Goal: Transaction & Acquisition: Purchase product/service

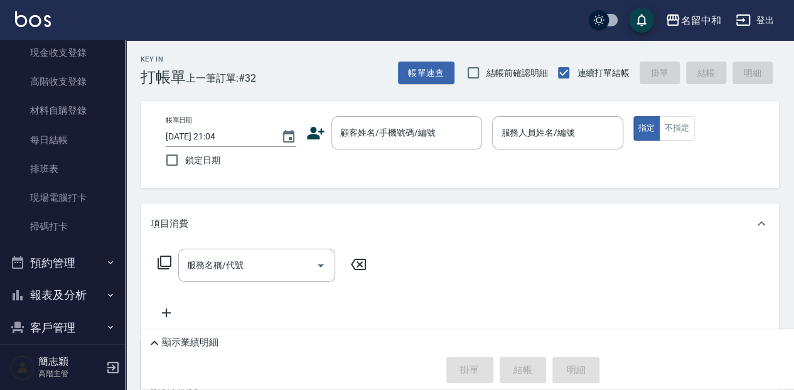
scroll to position [209, 0]
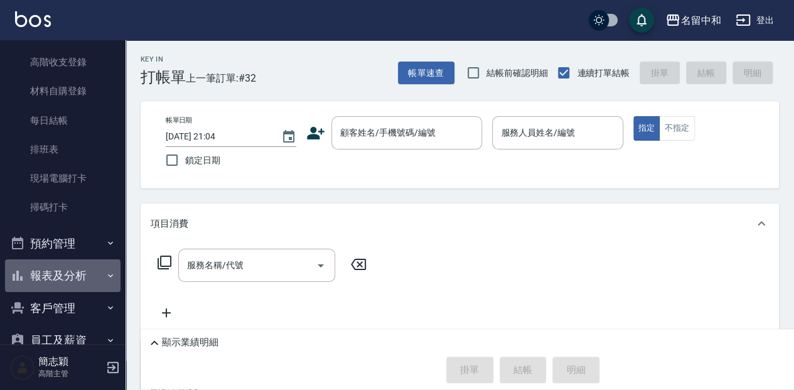
click at [105, 273] on icon "button" at bounding box center [110, 275] width 10 height 10
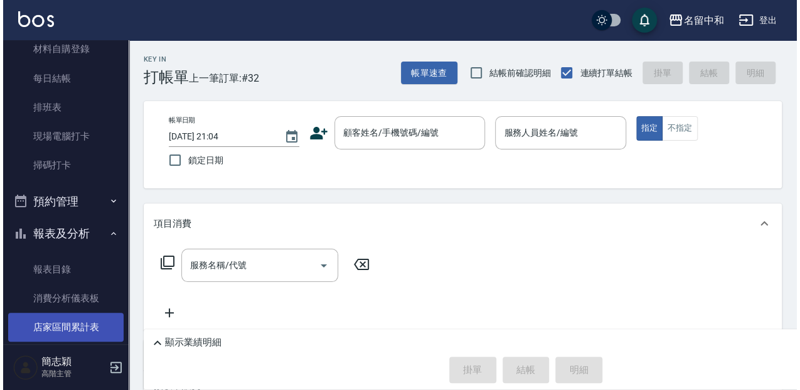
scroll to position [292, 0]
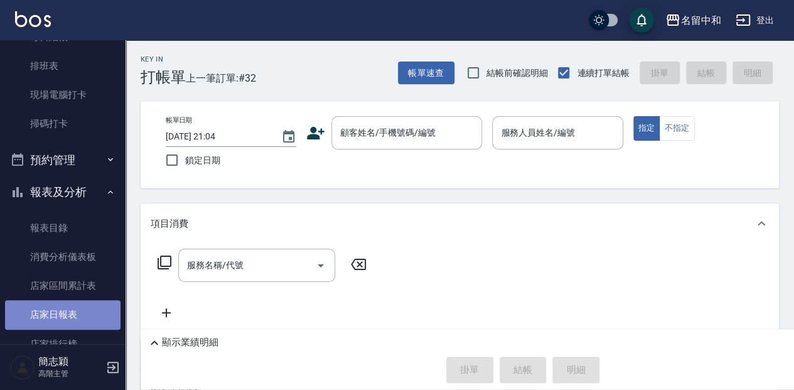
click at [70, 310] on link "店家日報表" at bounding box center [62, 314] width 115 height 29
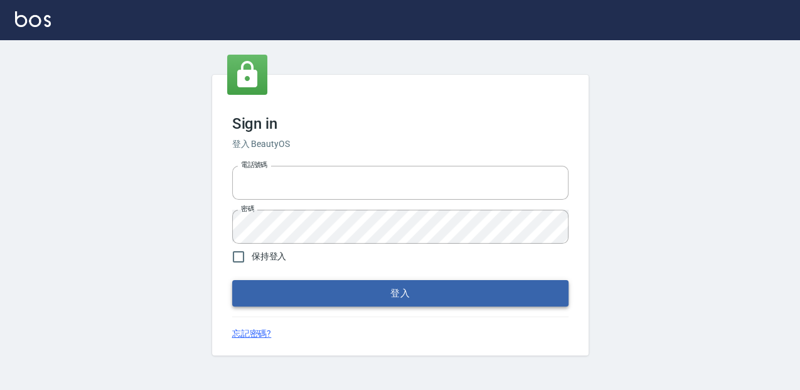
type input "0952331713"
click at [391, 300] on button "登入" at bounding box center [400, 293] width 336 height 26
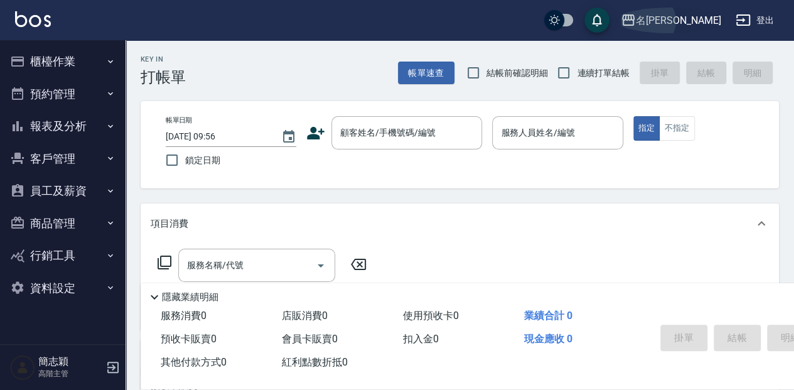
click at [634, 20] on icon "button" at bounding box center [628, 19] width 13 height 11
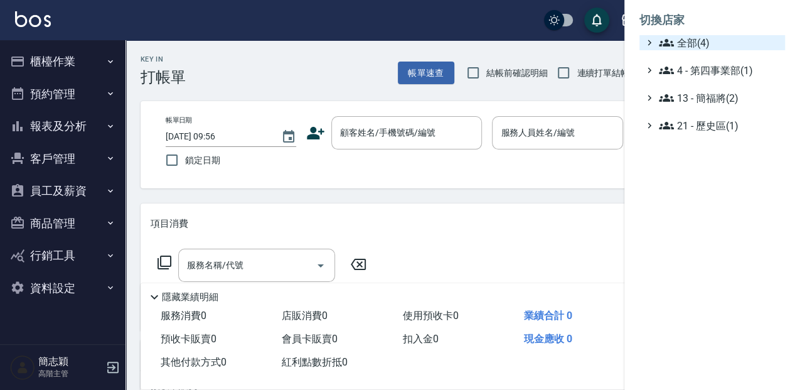
click at [664, 43] on icon at bounding box center [666, 42] width 15 height 15
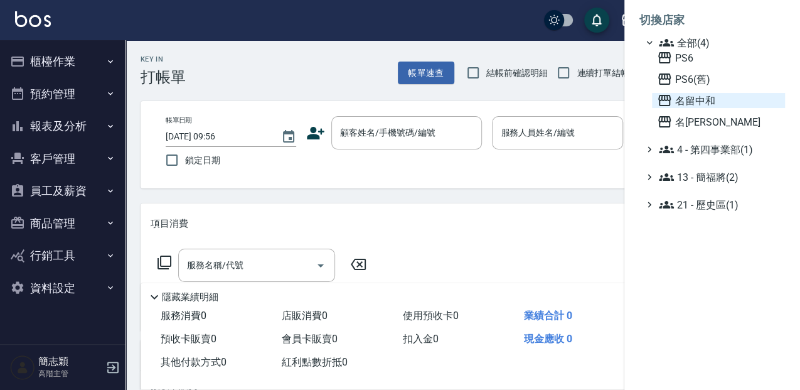
click at [661, 96] on icon at bounding box center [664, 100] width 13 height 11
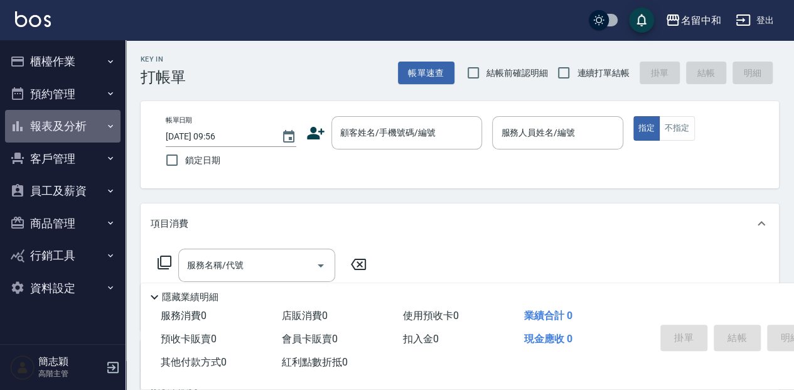
click at [109, 125] on icon "button" at bounding box center [110, 125] width 5 height 3
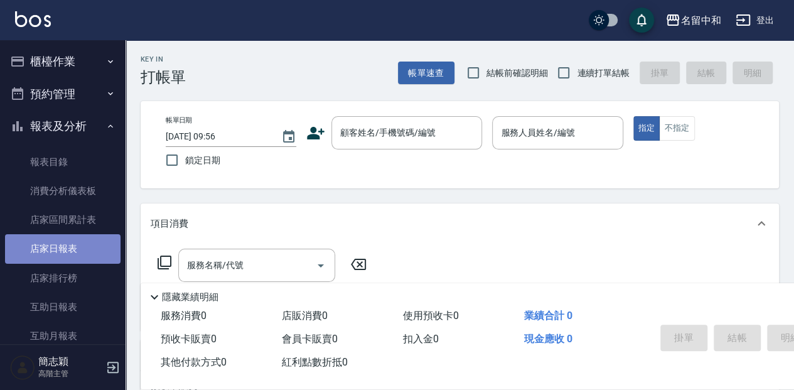
click at [68, 251] on link "店家日報表" at bounding box center [62, 248] width 115 height 29
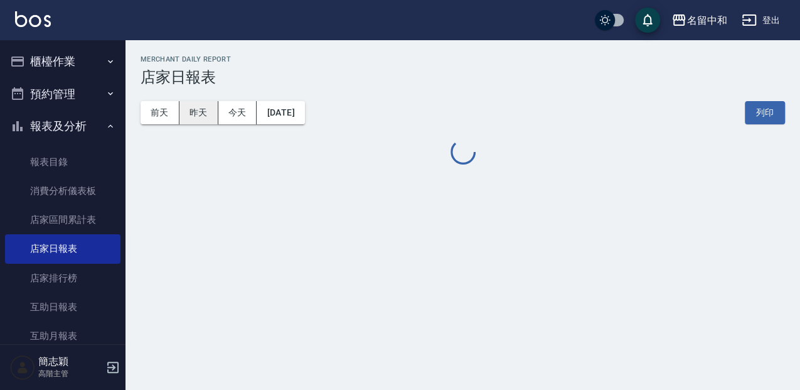
click at [204, 117] on button "昨天" at bounding box center [198, 112] width 39 height 23
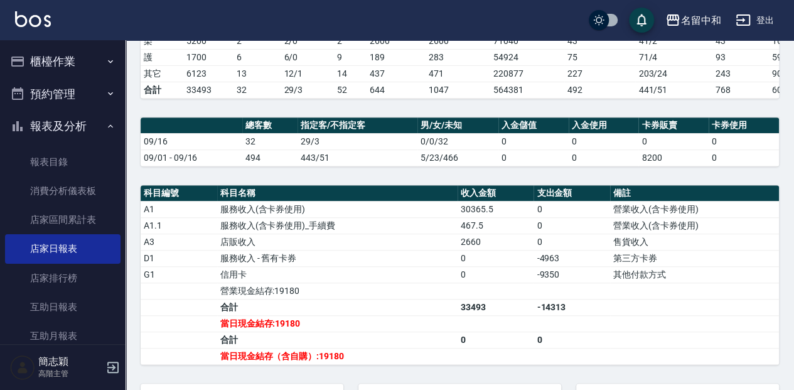
scroll to position [232, 0]
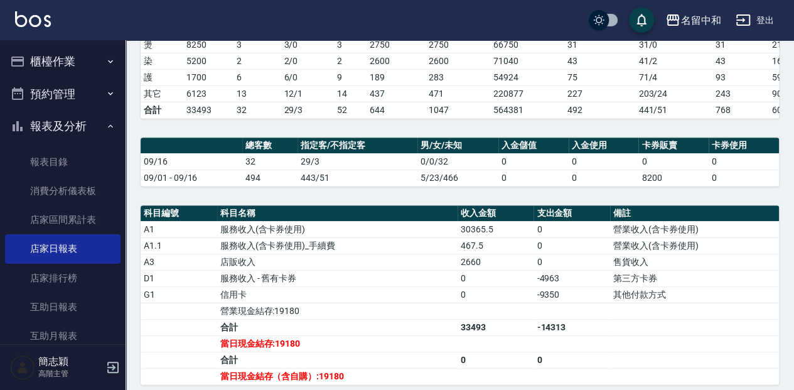
drag, startPoint x: 332, startPoint y: 237, endPoint x: 750, endPoint y: 199, distance: 419.5
click at [750, 199] on div "名留中和 [DATE] 店家日報表 列印時間： [DATE][PHONE_NUMBER]:56 Merchant Daily Report 店家日報表 [DA…" at bounding box center [459, 170] width 668 height 724
click at [59, 253] on link "店家日報表" at bounding box center [62, 248] width 115 height 29
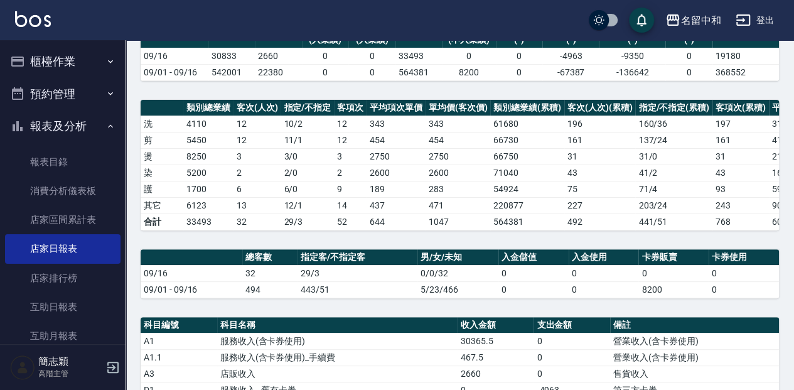
scroll to position [107, 0]
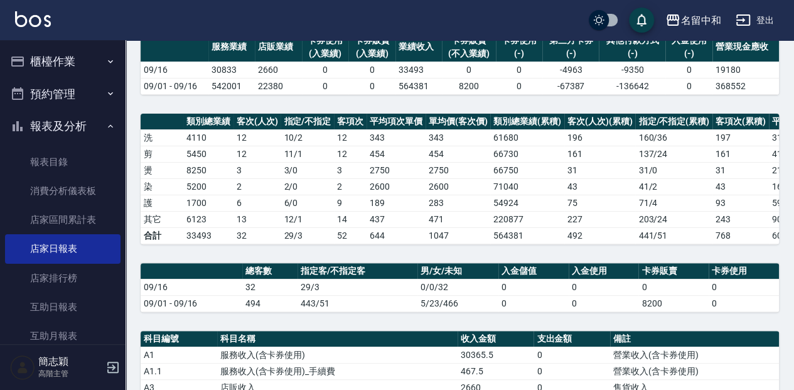
drag, startPoint x: 368, startPoint y: 160, endPoint x: 419, endPoint y: 134, distance: 57.5
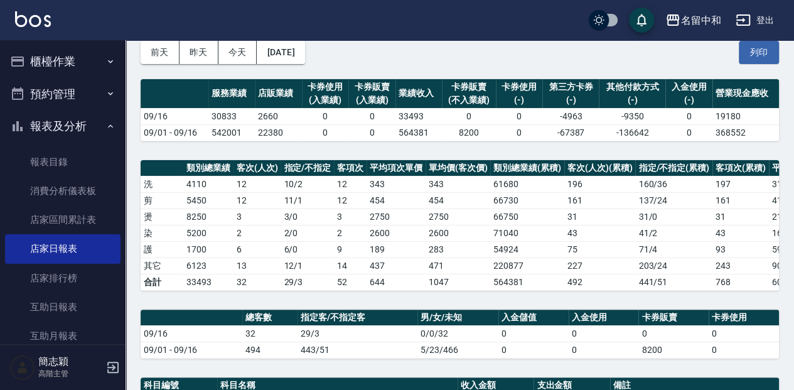
scroll to position [0, 0]
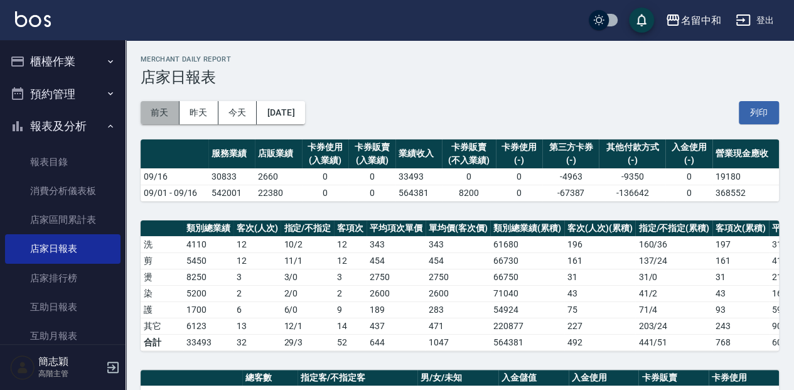
click at [162, 116] on button "前天" at bounding box center [160, 112] width 39 height 23
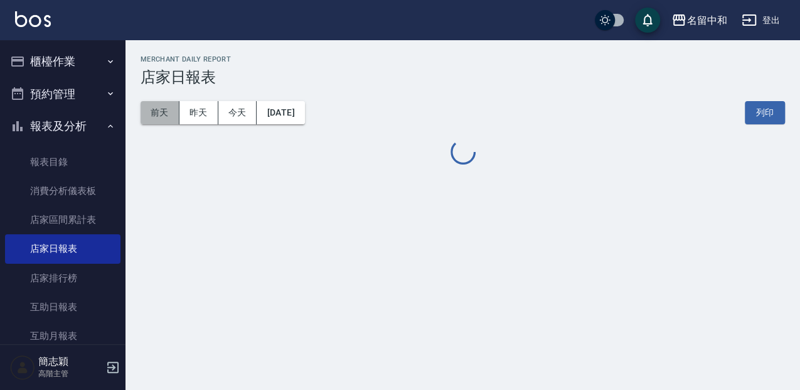
click at [162, 116] on button "前天" at bounding box center [160, 112] width 39 height 23
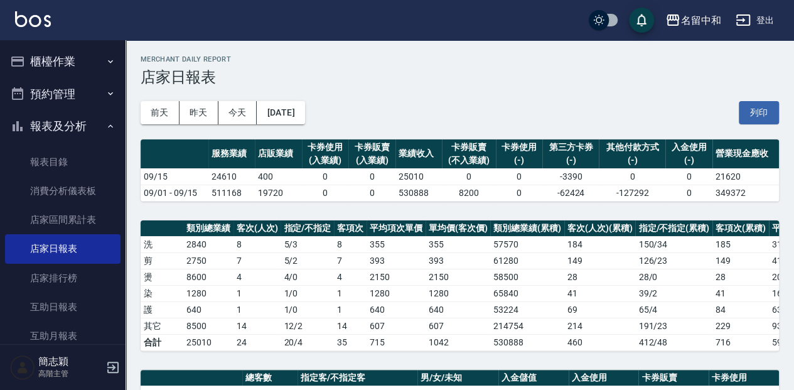
click at [105, 60] on icon "button" at bounding box center [110, 61] width 10 height 10
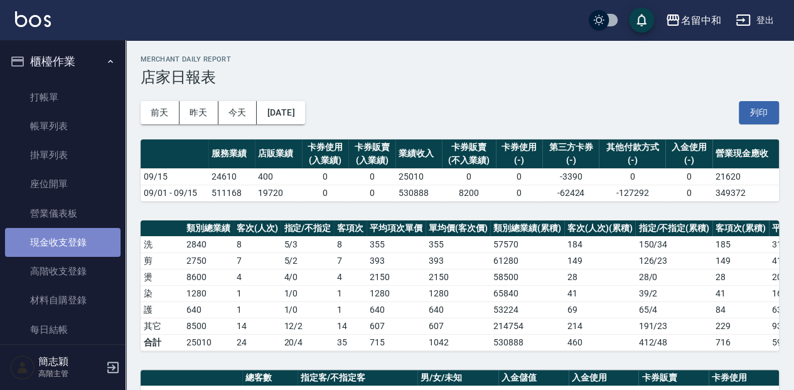
click at [75, 242] on link "現金收支登錄" at bounding box center [62, 242] width 115 height 29
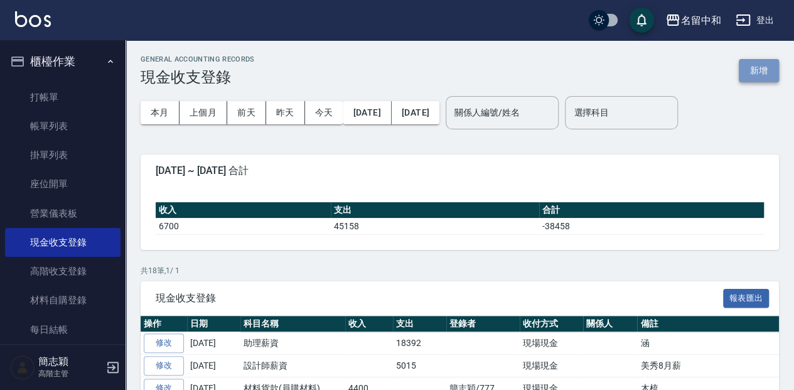
click at [754, 68] on button "新增" at bounding box center [758, 70] width 40 height 23
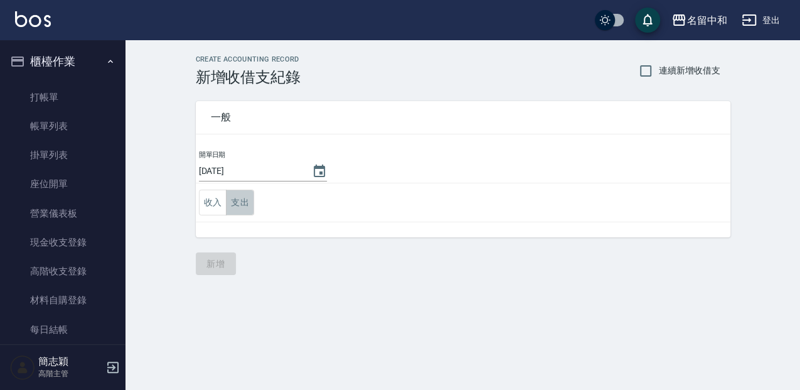
click at [243, 203] on button "支出" at bounding box center [240, 202] width 28 height 26
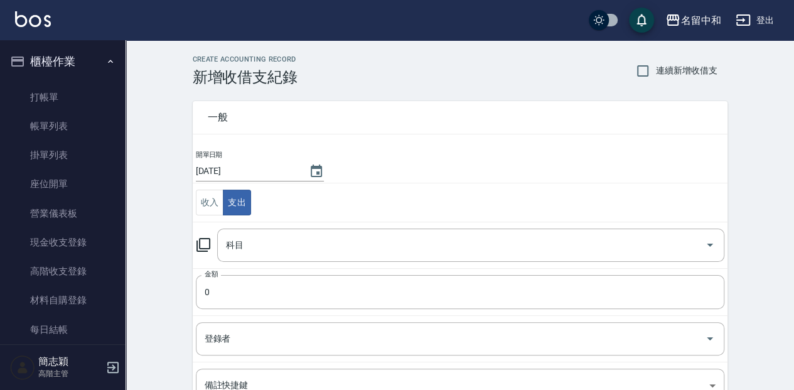
click at [203, 241] on icon at bounding box center [203, 244] width 15 height 15
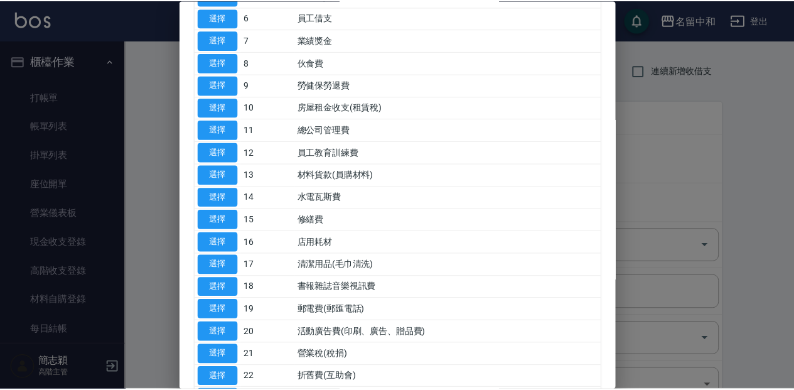
scroll to position [251, 0]
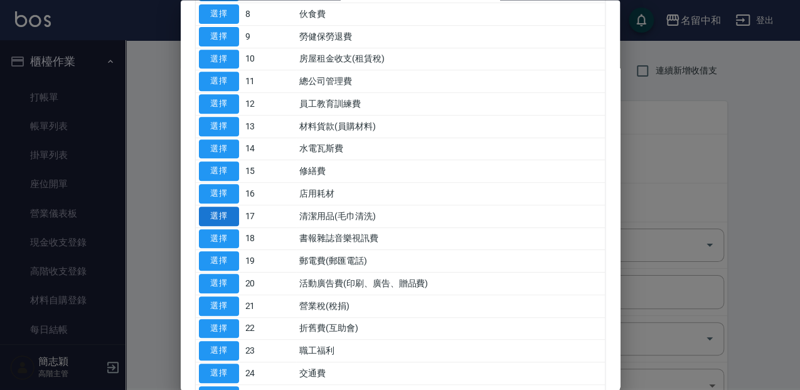
click at [225, 214] on button "選擇" at bounding box center [219, 215] width 40 height 19
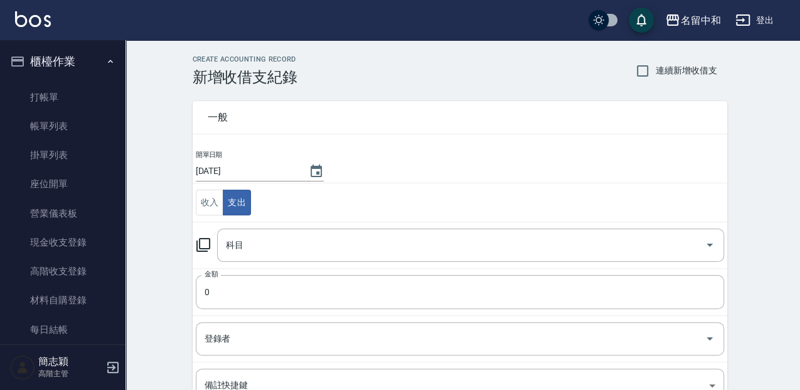
type input "17 清潔用品(毛巾清洗)"
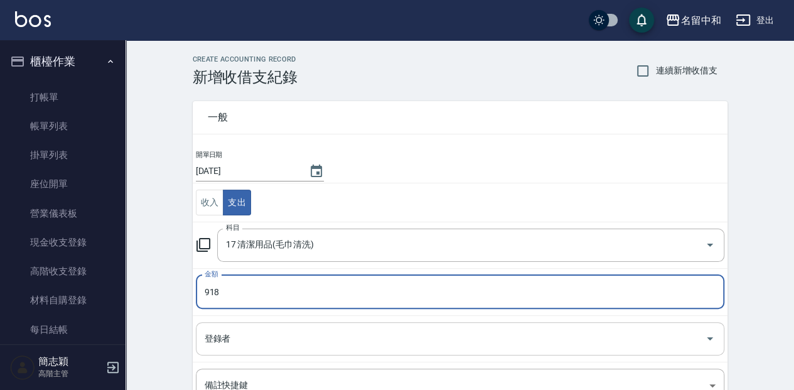
type input "918"
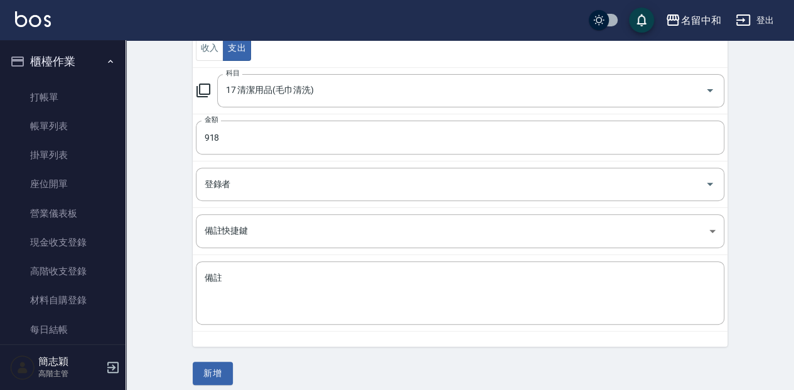
scroll to position [162, 0]
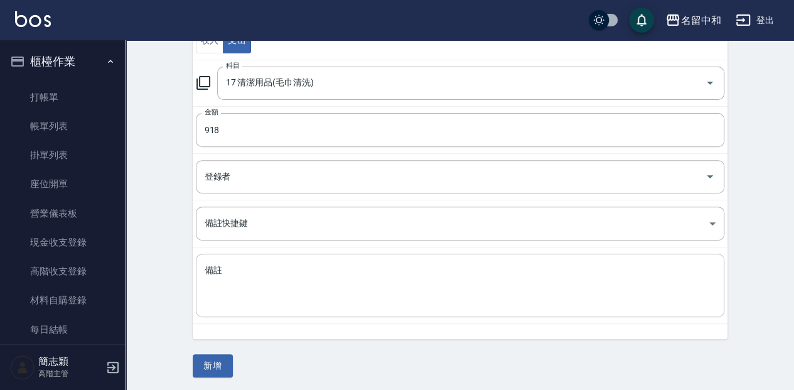
click at [233, 295] on textarea "備註" at bounding box center [459, 285] width 511 height 43
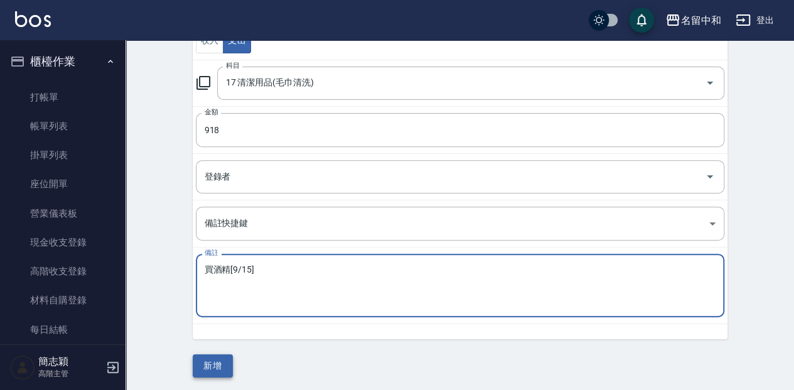
type textarea "買酒精[9/15]"
click at [207, 361] on button "新增" at bounding box center [213, 365] width 40 height 23
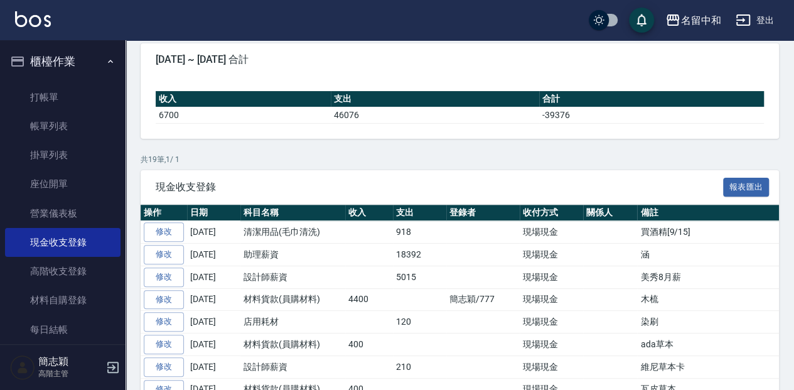
scroll to position [125, 0]
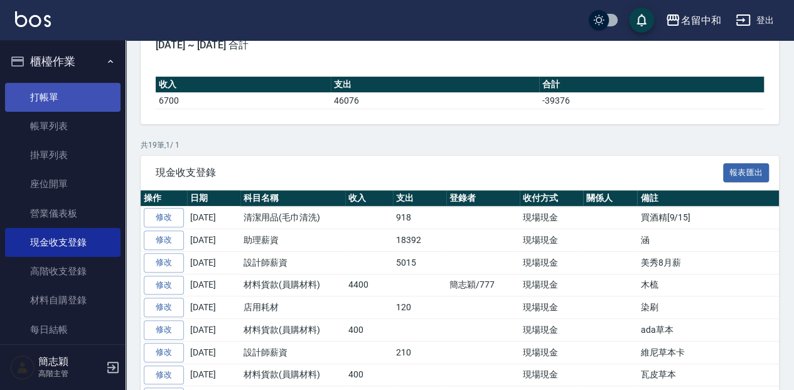
click at [59, 102] on link "打帳單" at bounding box center [62, 97] width 115 height 29
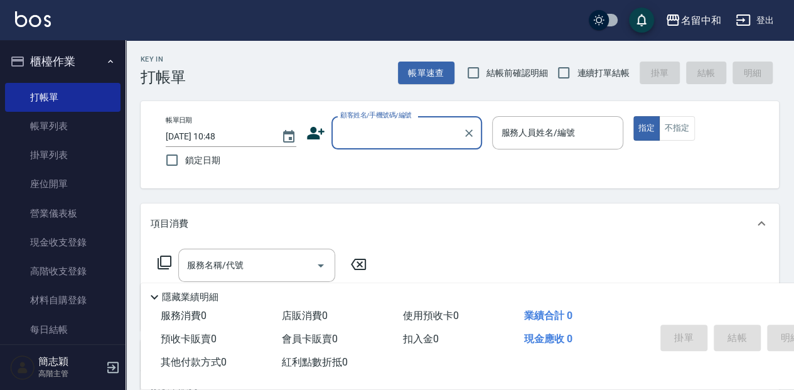
click at [355, 134] on input "顧客姓名/手機號碼/編號" at bounding box center [397, 133] width 120 height 22
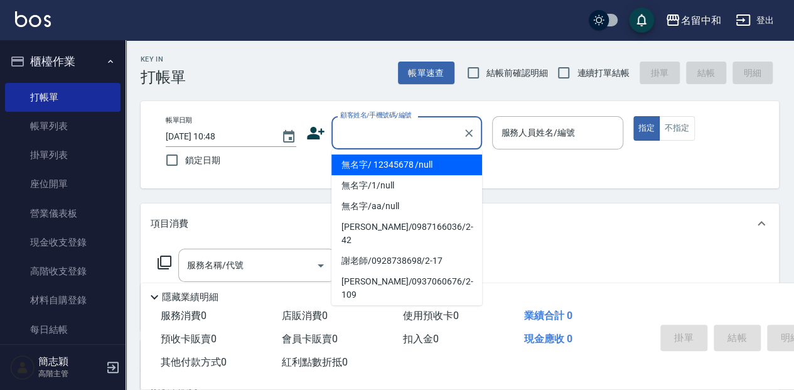
click at [374, 161] on li "無名字/ 12345678 /null" at bounding box center [406, 164] width 151 height 21
type input "無名字/ 12345678 /null"
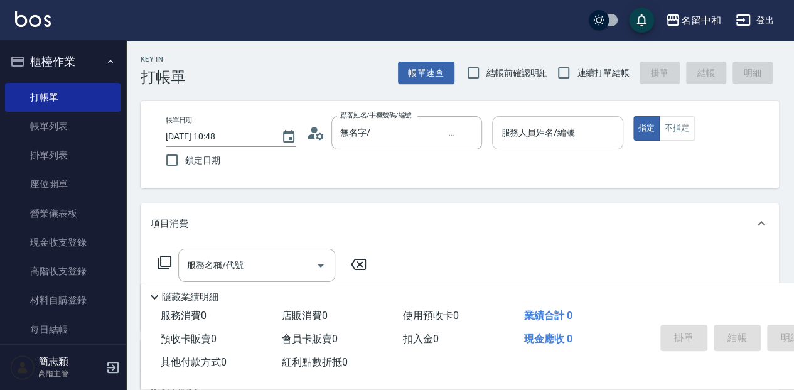
drag, startPoint x: 521, startPoint y: 139, endPoint x: 527, endPoint y: 147, distance: 10.3
click at [521, 139] on input "服務人員姓名/編號" at bounding box center [556, 133] width 119 height 22
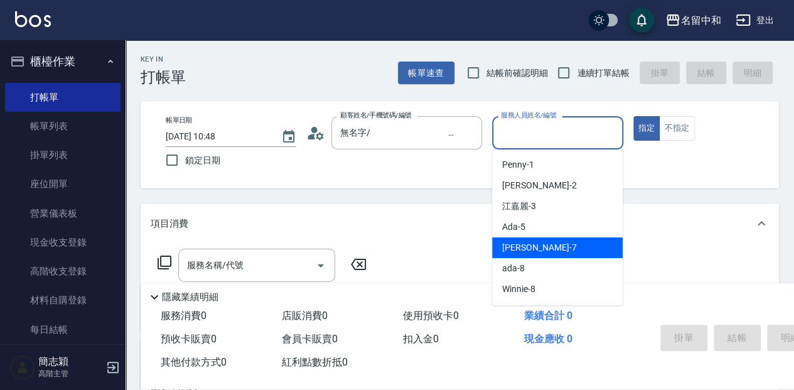
click at [548, 247] on div "Jessica -7" at bounding box center [557, 247] width 130 height 21
type input "Jessica-7"
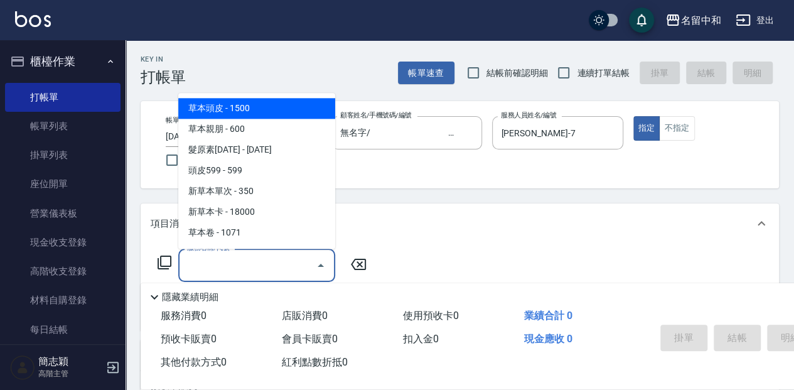
click at [258, 261] on input "服務名稱/代號" at bounding box center [247, 265] width 127 height 22
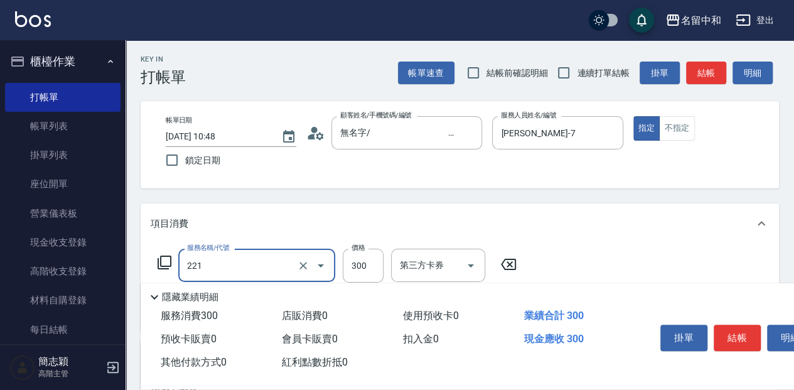
type input "洗髮300(221)"
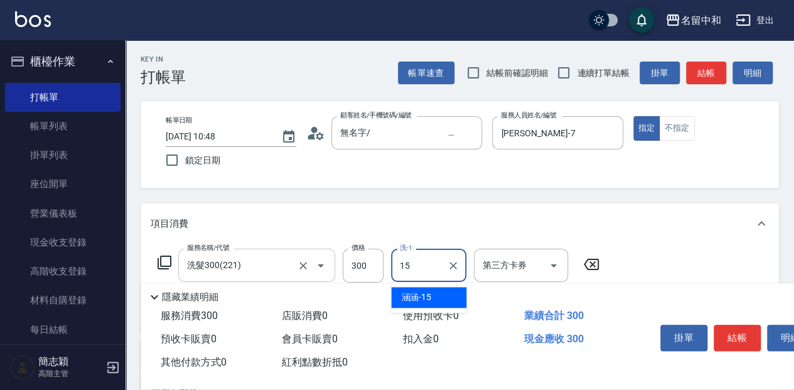
type input "涵涵-15"
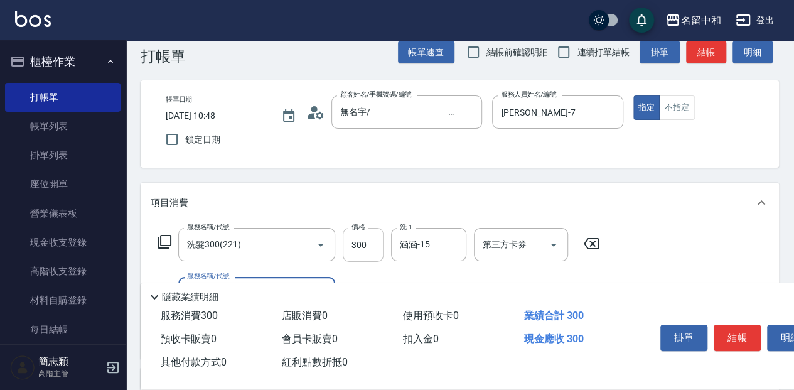
scroll to position [41, 0]
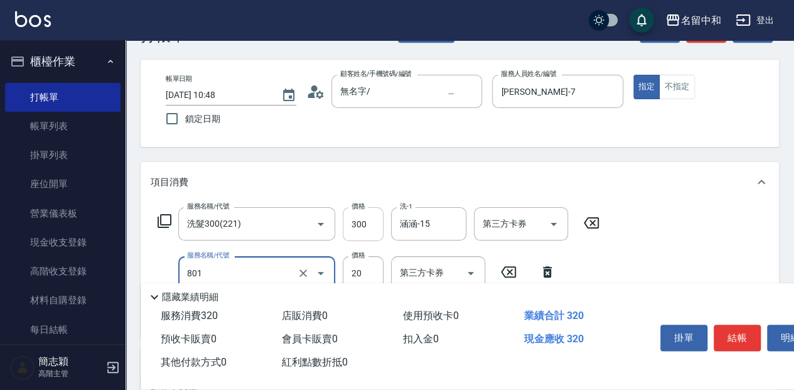
type input "潤絲20(801)"
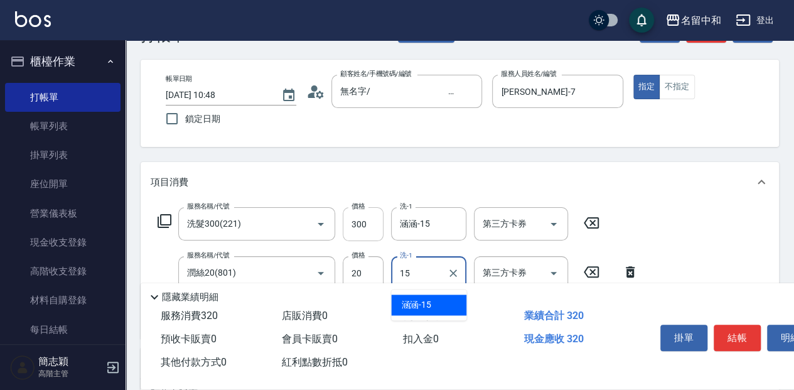
type input "涵涵-15"
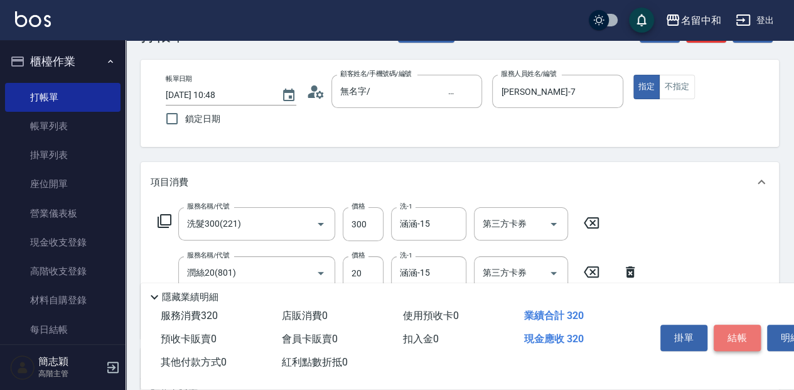
click at [751, 340] on button "結帳" at bounding box center [736, 337] width 47 height 26
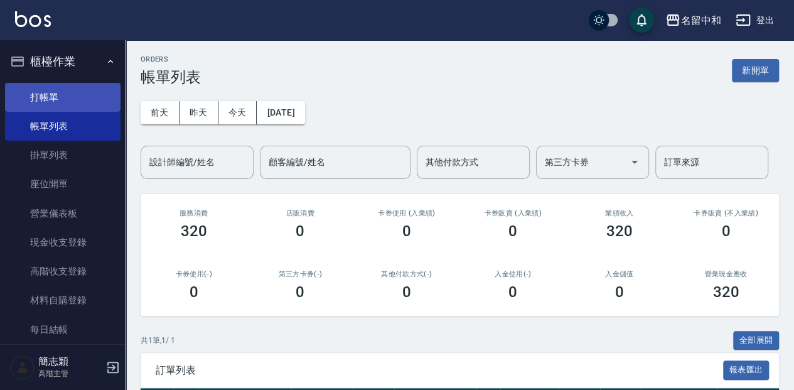
click at [56, 99] on link "打帳單" at bounding box center [62, 97] width 115 height 29
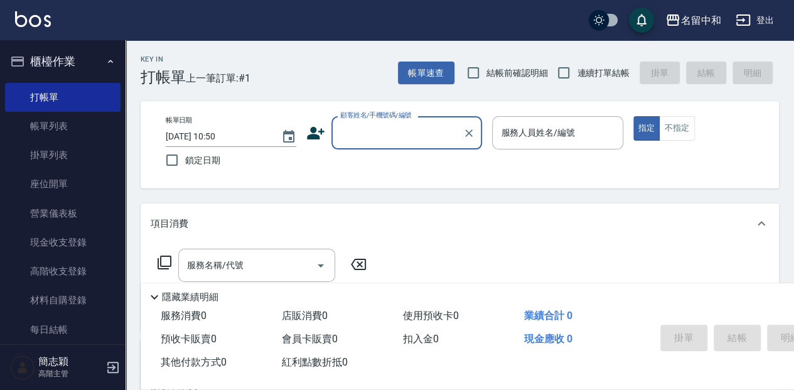
click at [369, 136] on input "顧客姓名/手機號碼/編號" at bounding box center [397, 133] width 120 height 22
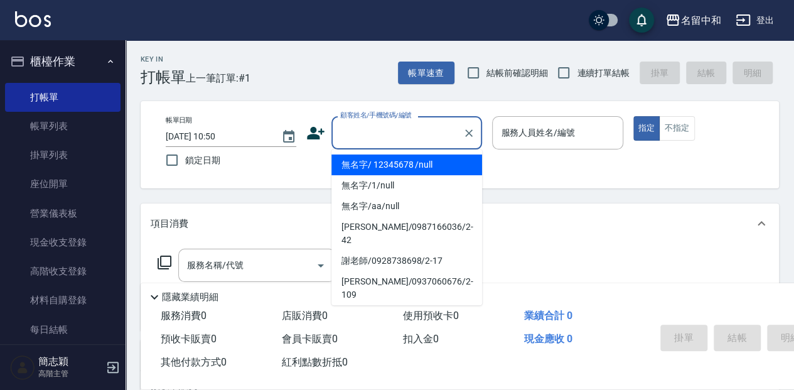
click at [425, 163] on li "無名字/ 12345678 /null" at bounding box center [406, 164] width 151 height 21
type input "無名字/ 12345678 /null"
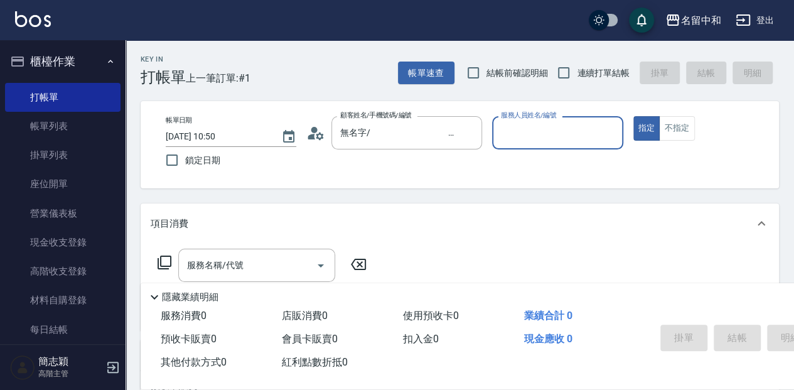
click at [532, 131] on input "服務人員姓名/編號" at bounding box center [556, 133] width 119 height 22
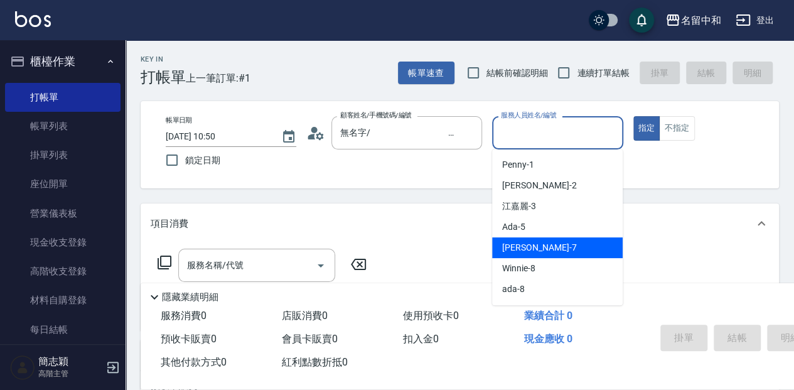
click at [553, 250] on div "Jessica -7" at bounding box center [557, 247] width 130 height 21
type input "Jessica-7"
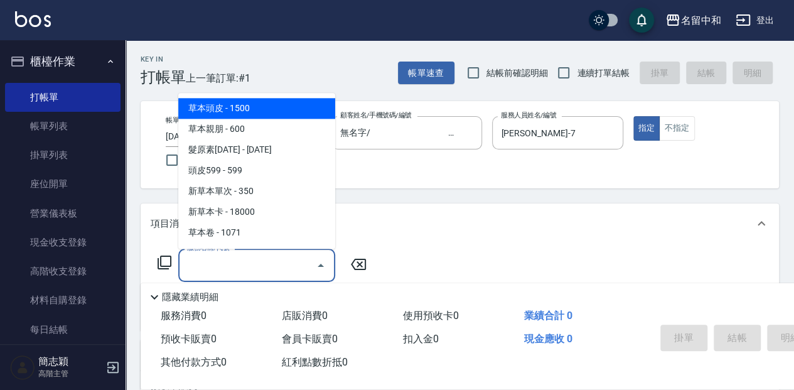
drag, startPoint x: 272, startPoint y: 263, endPoint x: 286, endPoint y: 277, distance: 20.0
click at [271, 263] on input "服務名稱/代號" at bounding box center [247, 265] width 127 height 22
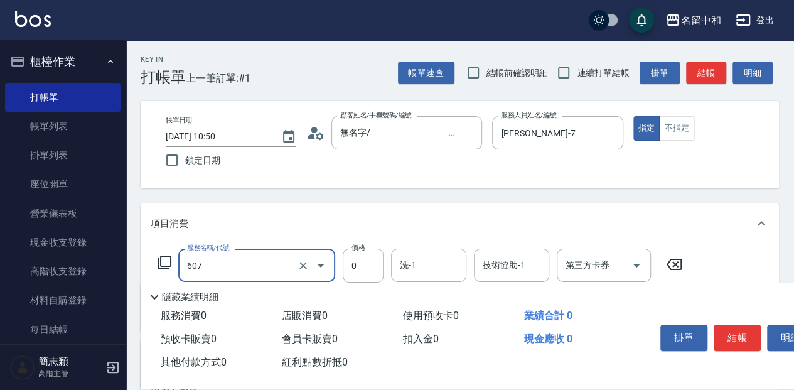
type input "魚子單次0(607)"
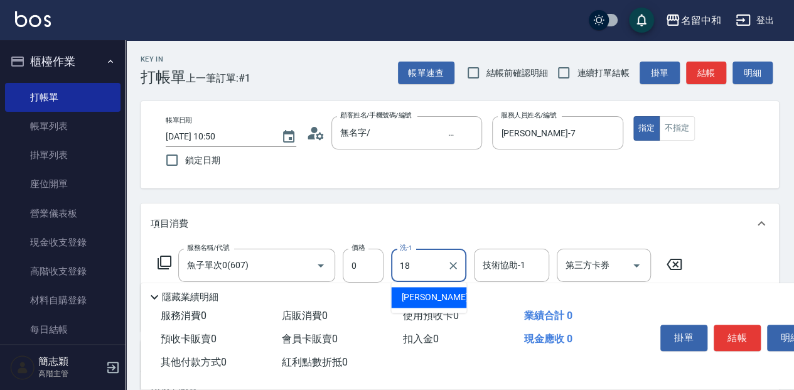
type input "沛岑-18"
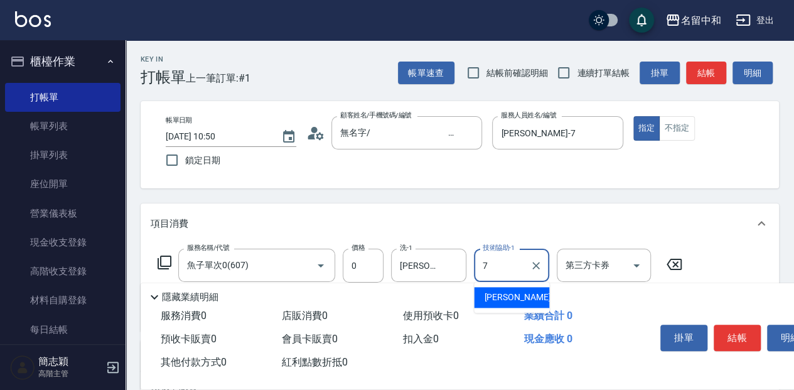
type input "Jessica-7"
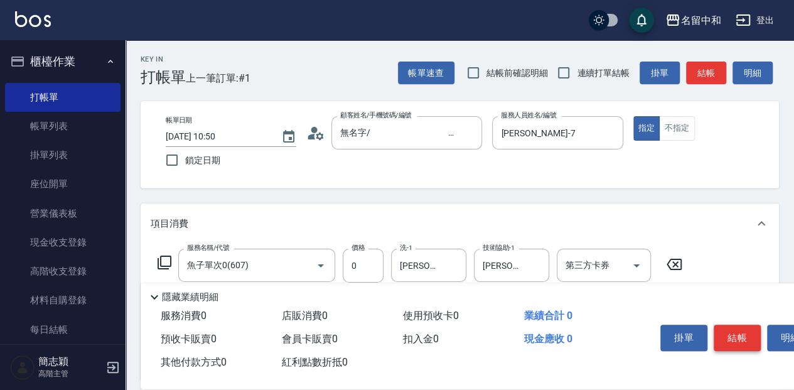
click at [739, 332] on button "結帳" at bounding box center [736, 337] width 47 height 26
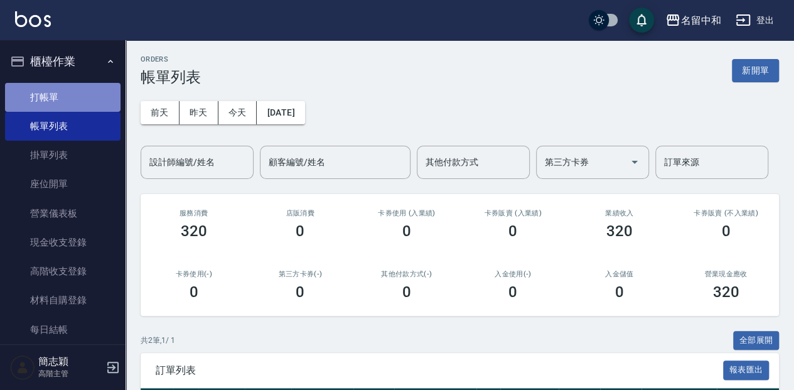
click at [65, 94] on link "打帳單" at bounding box center [62, 97] width 115 height 29
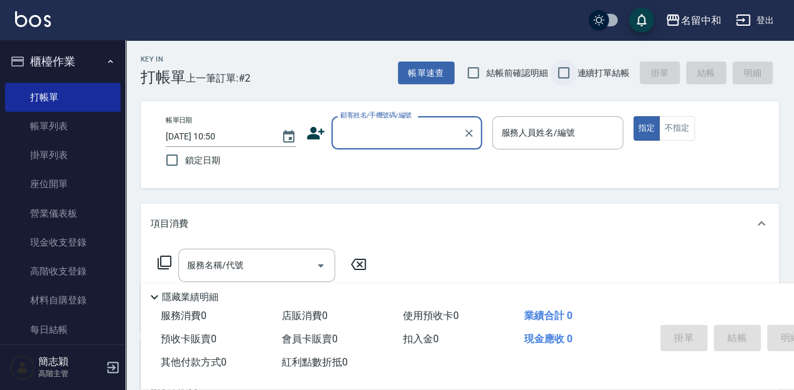
click at [564, 69] on input "連續打單結帳" at bounding box center [563, 73] width 26 height 26
checkbox input "true"
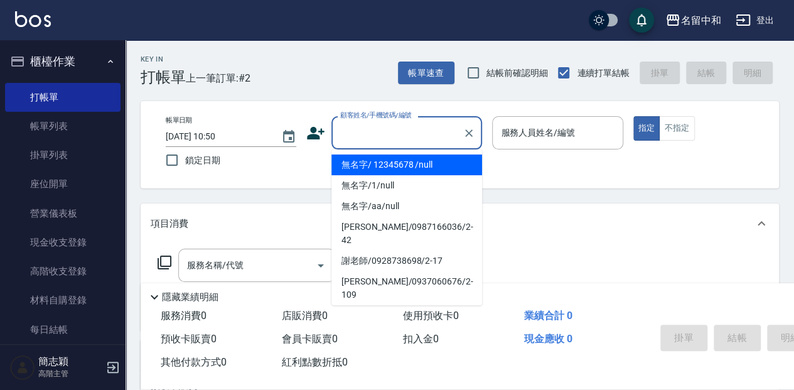
click at [370, 132] on input "顧客姓名/手機號碼/編號" at bounding box center [397, 133] width 120 height 22
click at [378, 161] on li "無名字/ 12345678 /null" at bounding box center [406, 164] width 151 height 21
type input "無名字/ 12345678 /null"
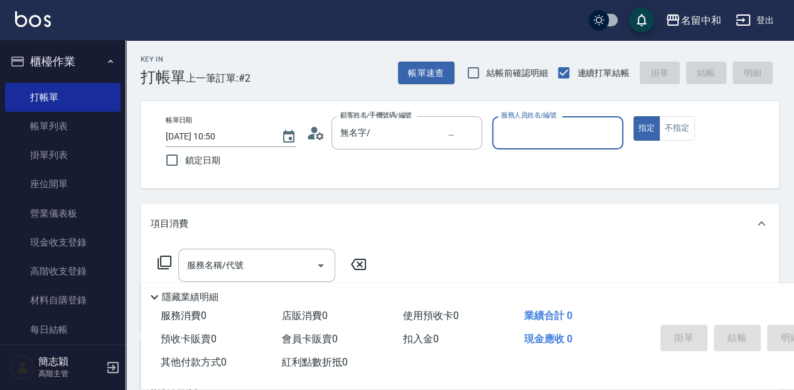
click at [587, 135] on input "服務人員姓名/編號" at bounding box center [556, 133] width 119 height 22
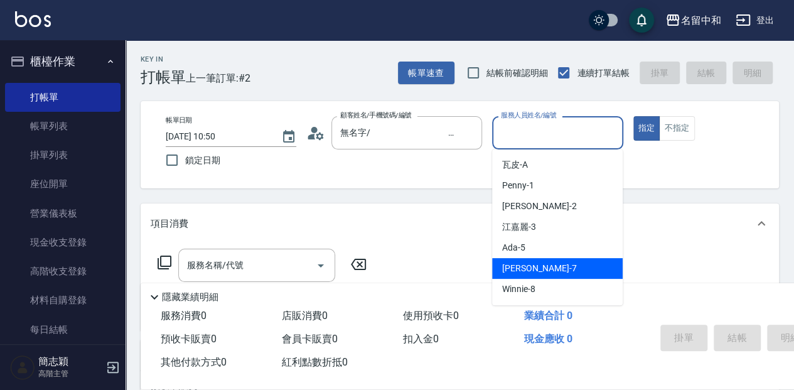
click at [526, 269] on span "Jessica -7" at bounding box center [539, 268] width 74 height 13
type input "Jessica-7"
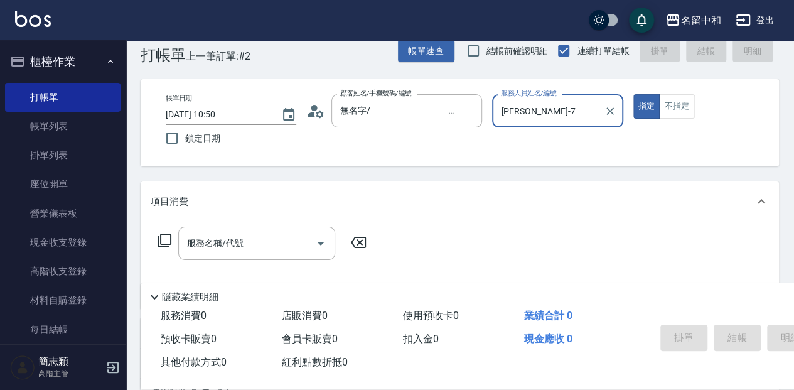
scroll to position [41, 0]
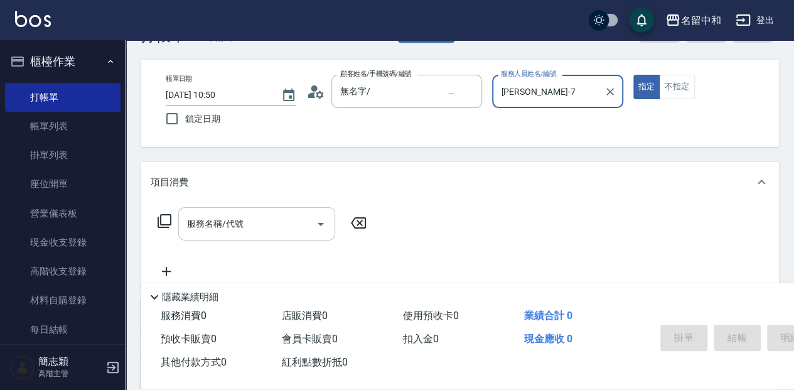
click at [251, 236] on div "服務名稱/代號" at bounding box center [256, 223] width 157 height 33
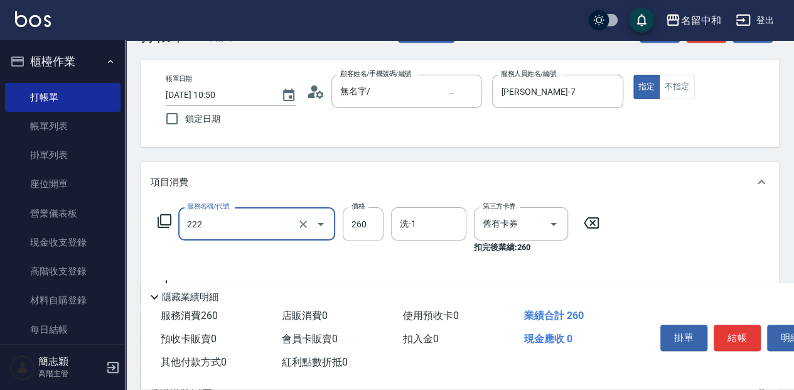
type input "洗髮卷260(222)"
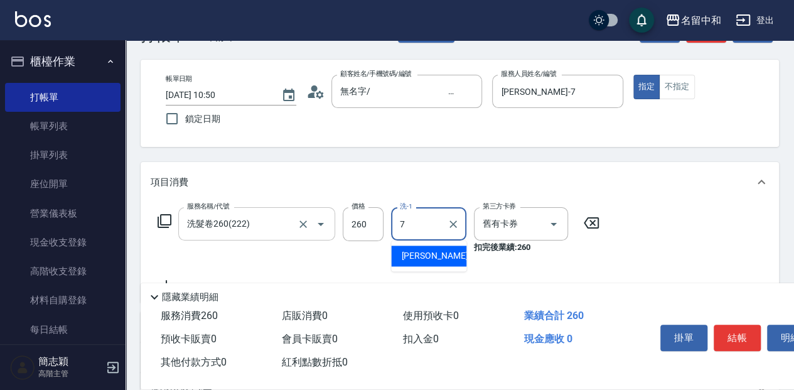
type input "Jessica-7"
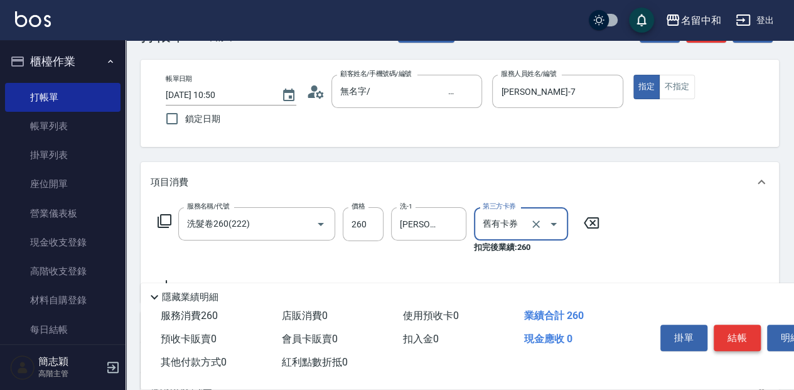
click at [736, 337] on button "結帳" at bounding box center [736, 337] width 47 height 26
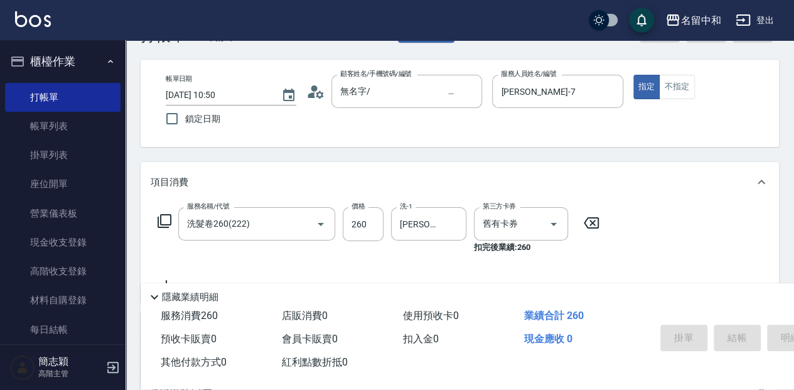
type input "2025/09/17 10:51"
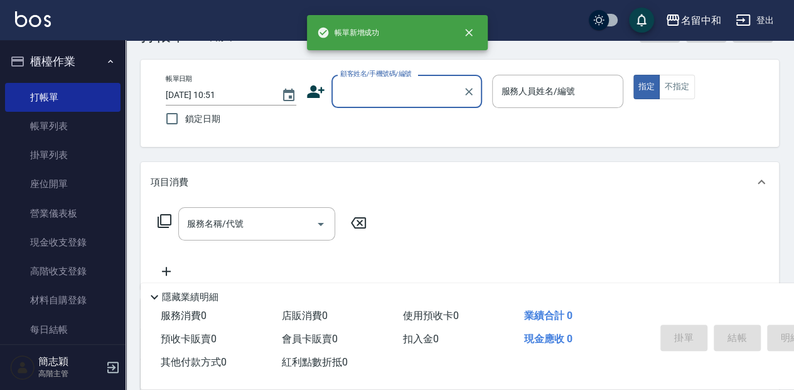
scroll to position [0, 0]
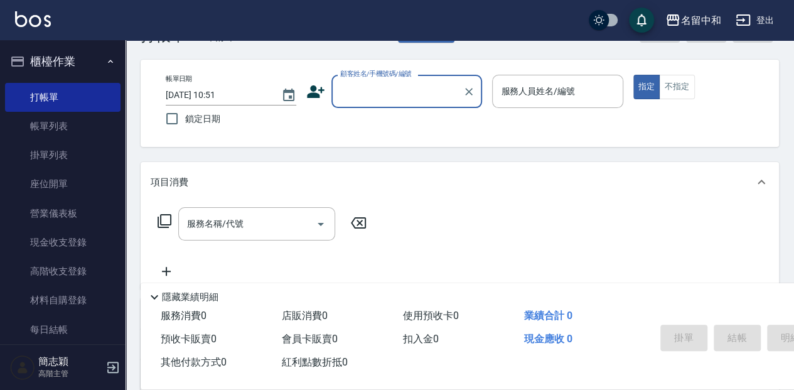
click at [379, 88] on input "顧客姓名/手機號碼/編號" at bounding box center [397, 91] width 120 height 22
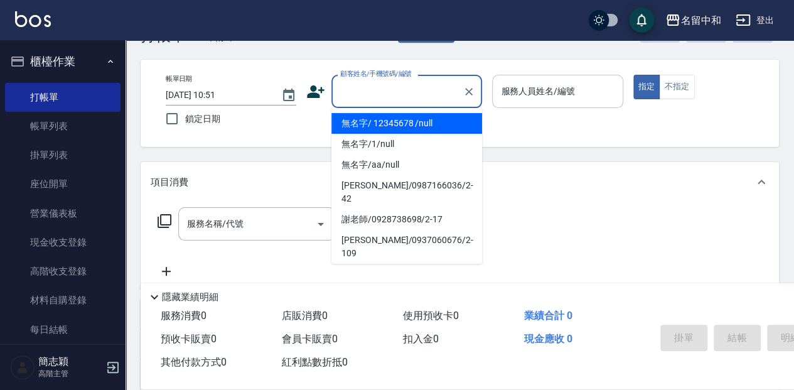
click at [375, 120] on li "無名字/ 12345678 /null" at bounding box center [406, 123] width 151 height 21
type input "無名字/ 12345678 /null"
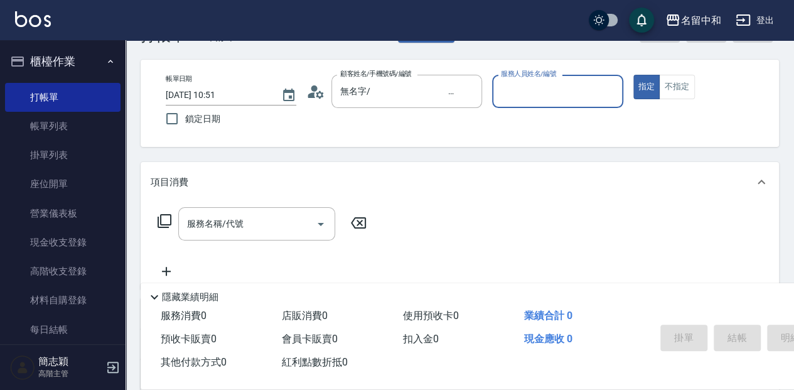
click at [516, 105] on div "服務人員姓名/編號" at bounding box center [557, 91] width 130 height 33
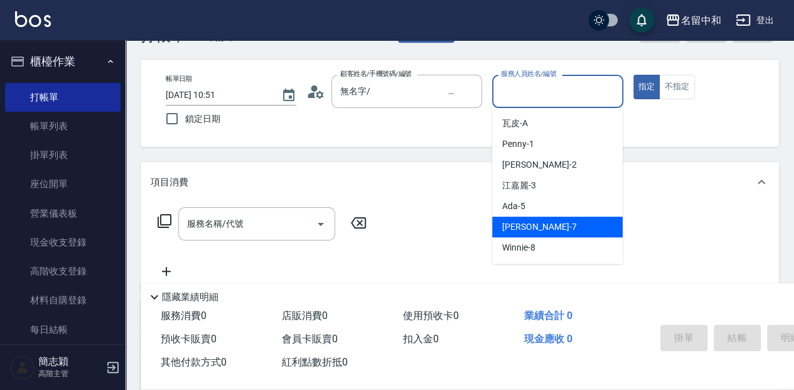
drag, startPoint x: 538, startPoint y: 226, endPoint x: 499, endPoint y: 225, distance: 38.9
click at [537, 226] on span "Jessica -7" at bounding box center [539, 226] width 74 height 13
type input "Jessica-7"
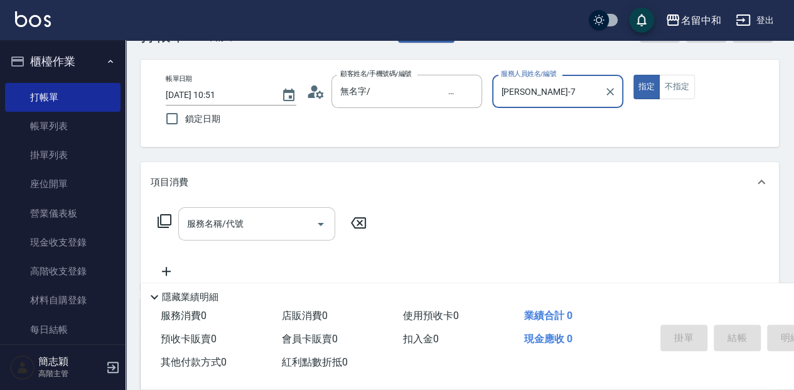
click at [272, 223] on input "服務名稱/代號" at bounding box center [247, 224] width 127 height 22
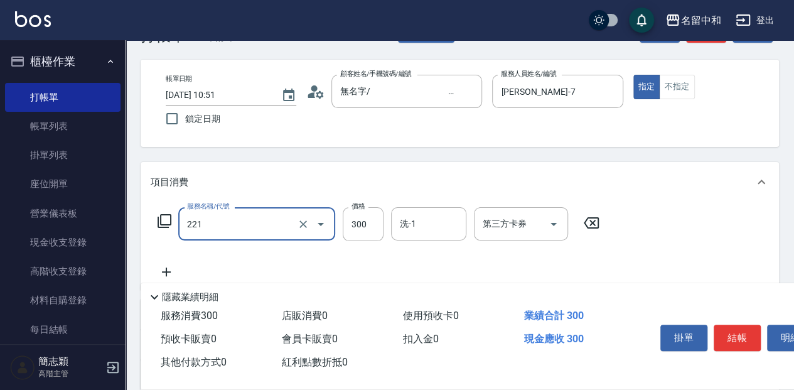
type input "洗髮300(221)"
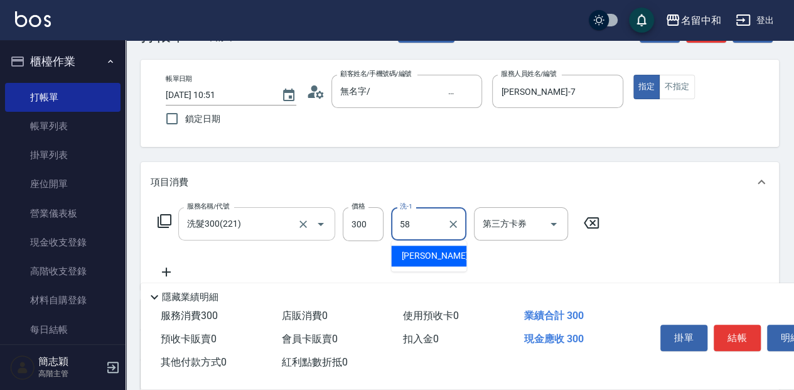
type input "莫娜-58"
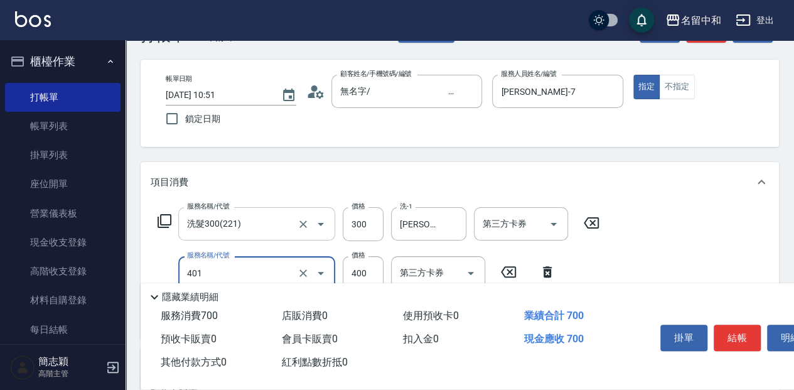
type input "剪髮(400)(401)"
type input "450"
type input "潤絲20(801)"
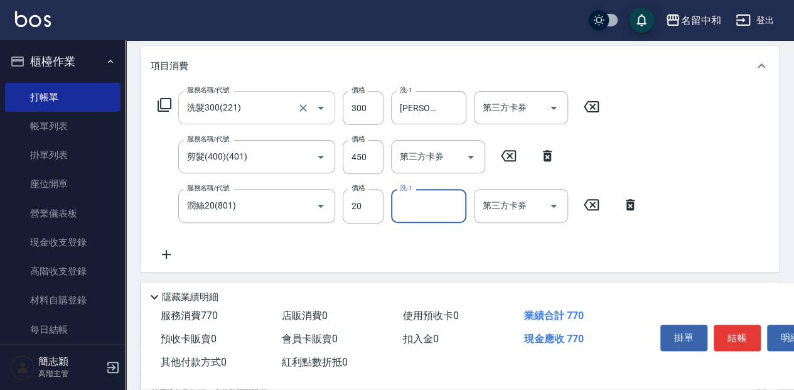
scroll to position [167, 0]
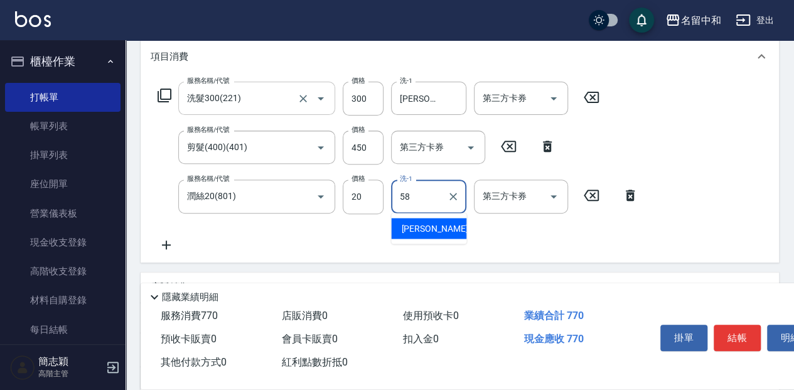
type input "莫娜-58"
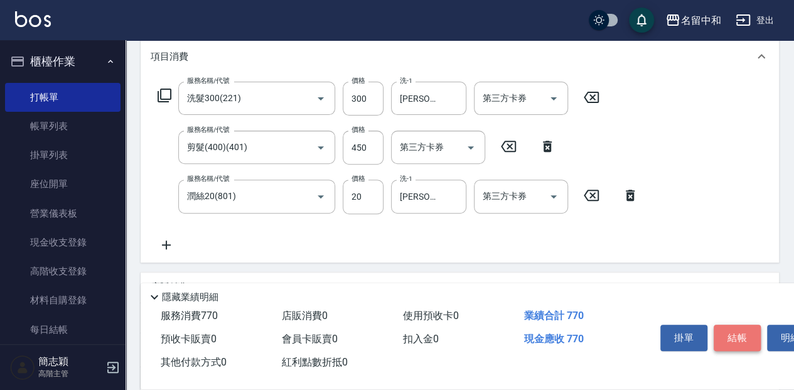
click at [737, 337] on button "結帳" at bounding box center [736, 337] width 47 height 26
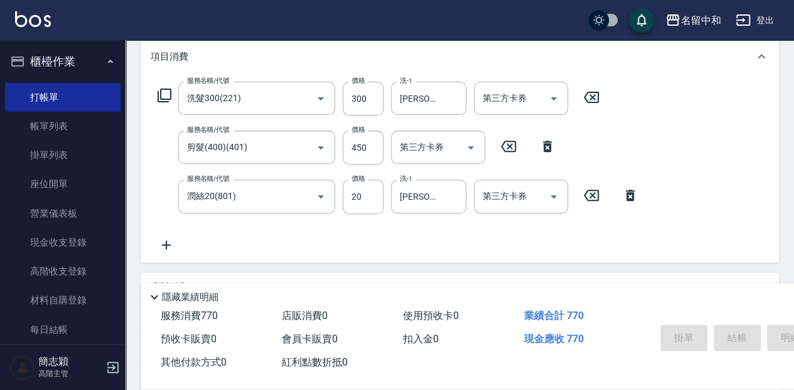
type input "2025/09/17 11:43"
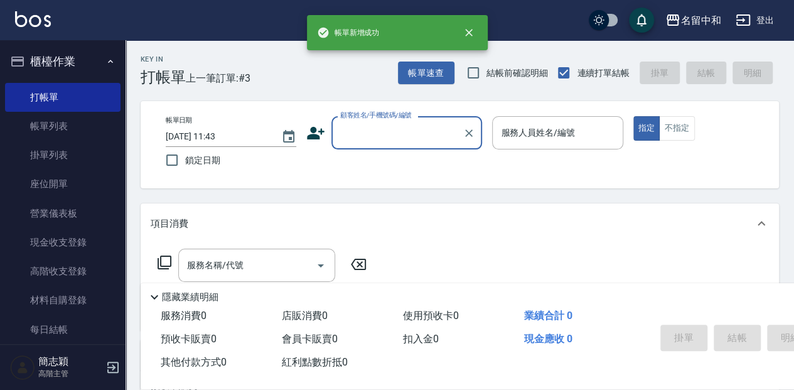
scroll to position [0, 0]
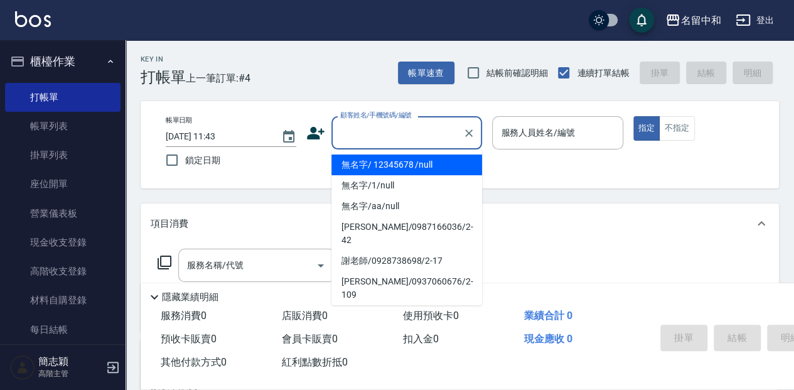
click at [351, 135] on input "顧客姓名/手機號碼/編號" at bounding box center [397, 133] width 120 height 22
click at [375, 168] on li "無名字/ 12345678 /null" at bounding box center [406, 164] width 151 height 21
type input "無名字/ 12345678 /null"
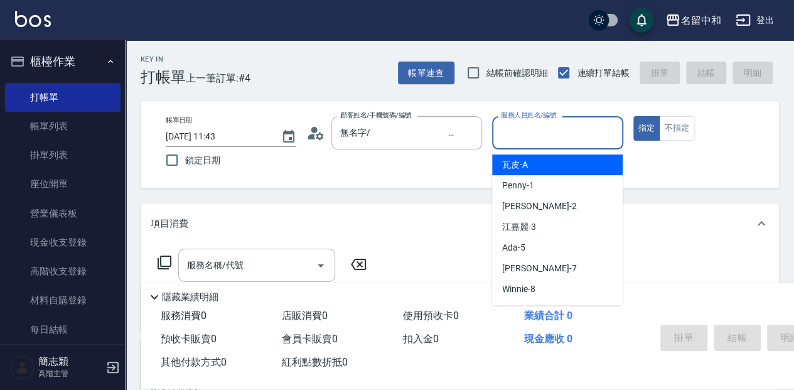
click at [592, 130] on input "服務人員姓名/編號" at bounding box center [556, 133] width 119 height 22
click at [590, 167] on div "瓦皮 -A" at bounding box center [557, 164] width 130 height 21
type input "瓦皮-A"
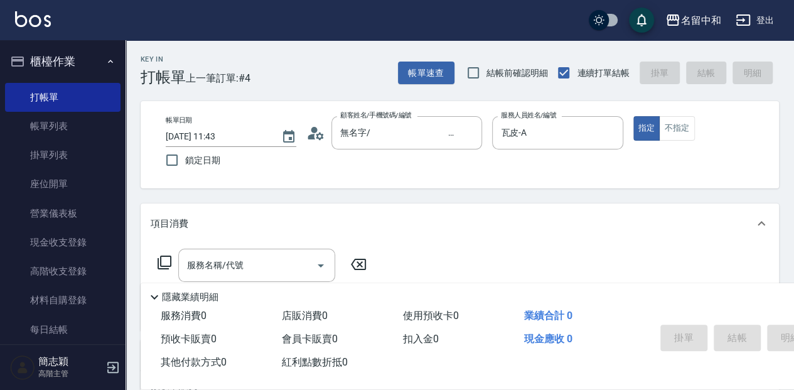
click at [175, 292] on p "隱藏業績明細" at bounding box center [190, 296] width 56 height 13
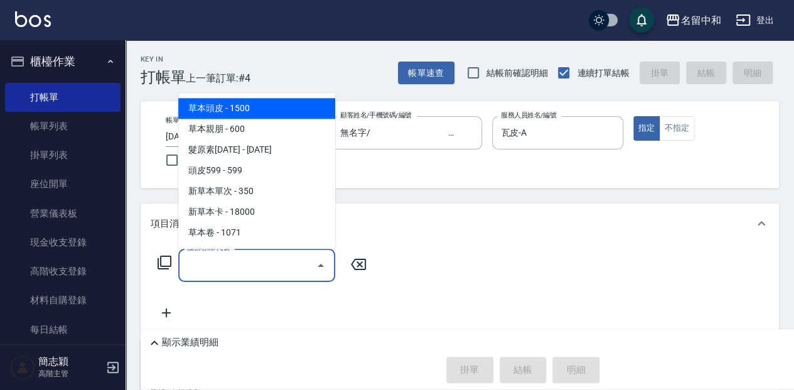
click at [206, 267] on input "服務名稱/代號" at bounding box center [247, 265] width 127 height 22
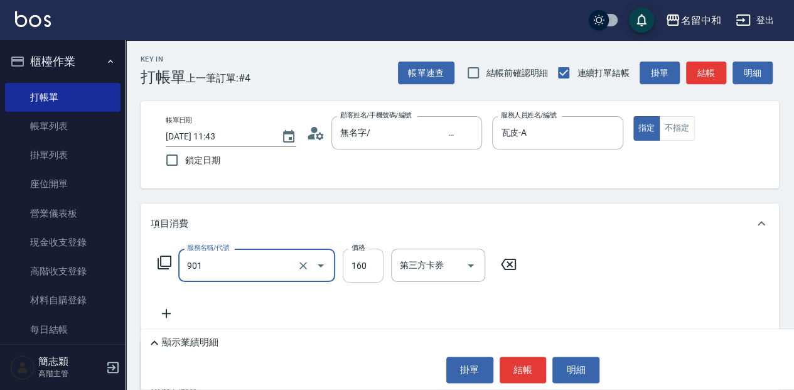
type input "修手(901)"
click at [364, 265] on input "160" at bounding box center [362, 265] width 41 height 34
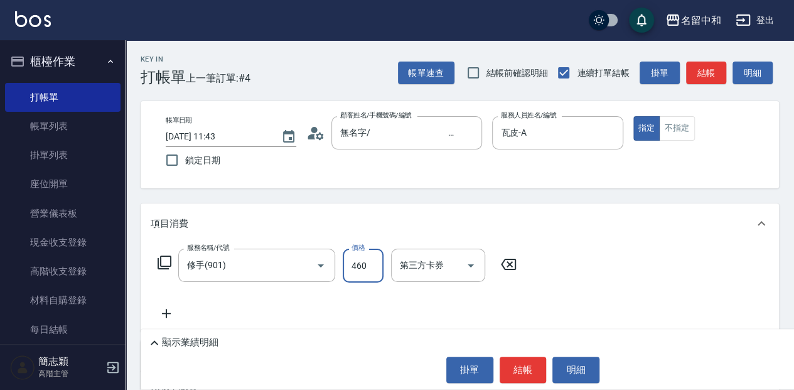
type input "460"
click at [514, 364] on button "結帳" at bounding box center [522, 369] width 47 height 26
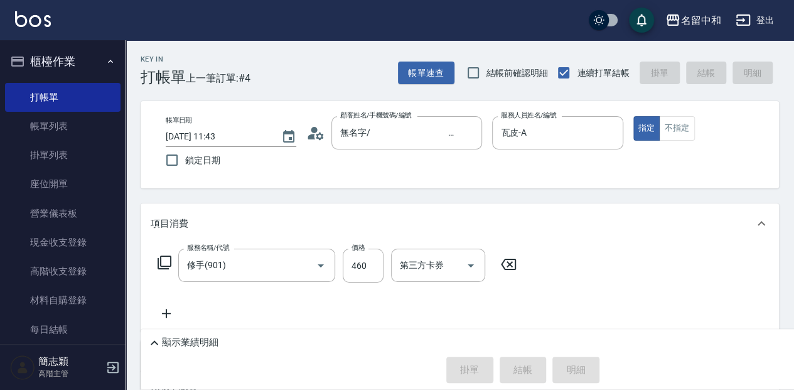
type input "2025/09/17 11:48"
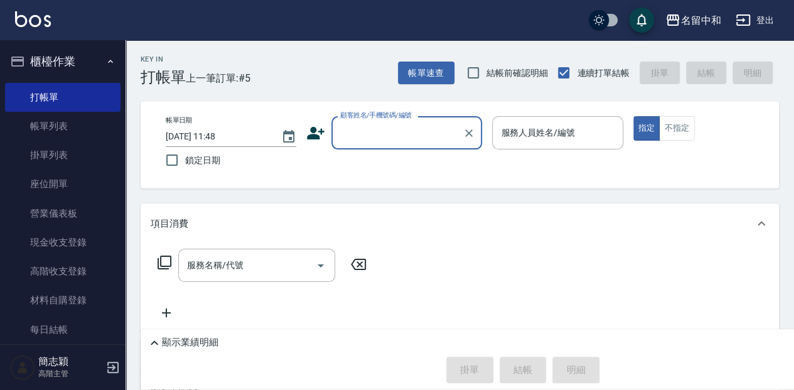
click at [390, 135] on input "顧客姓名/手機號碼/編號" at bounding box center [397, 133] width 120 height 22
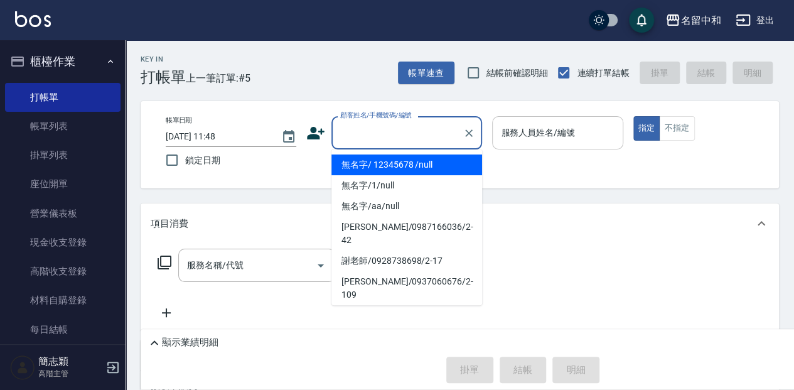
drag, startPoint x: 384, startPoint y: 162, endPoint x: 561, endPoint y: 124, distance: 181.6
click at [393, 162] on li "無名字/ 12345678 /null" at bounding box center [406, 164] width 151 height 21
type input "無名字/ 12345678 /null"
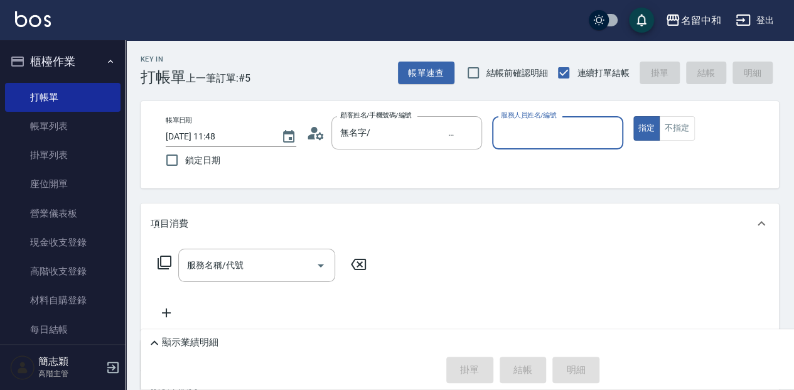
drag, startPoint x: 543, startPoint y: 120, endPoint x: 537, endPoint y: 148, distance: 28.3
click at [543, 122] on div "服務人員姓名/編號" at bounding box center [557, 132] width 130 height 33
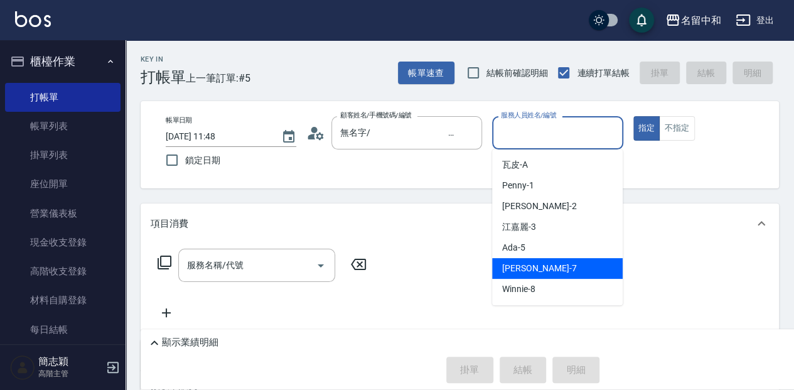
click at [577, 264] on div "Jessica -7" at bounding box center [557, 268] width 130 height 21
type input "Jessica-7"
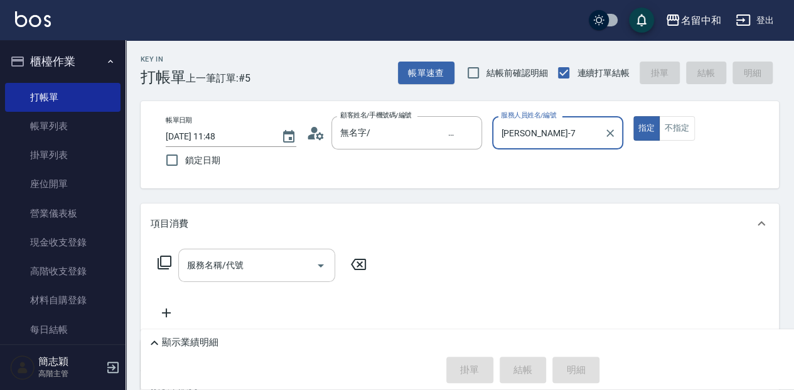
click at [232, 270] on input "服務名稱/代號" at bounding box center [247, 265] width 127 height 22
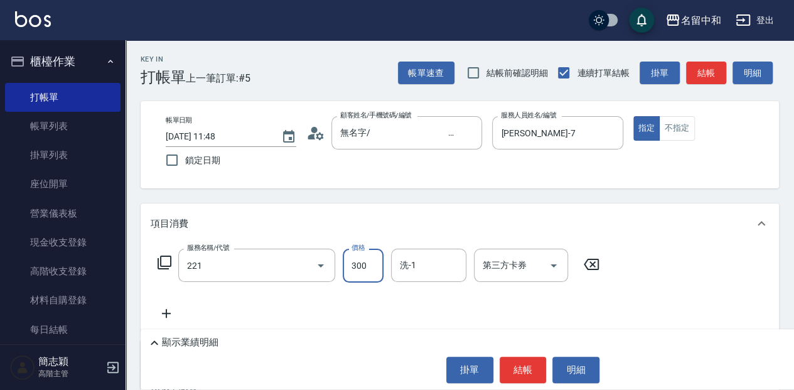
type input "洗髮300(221)"
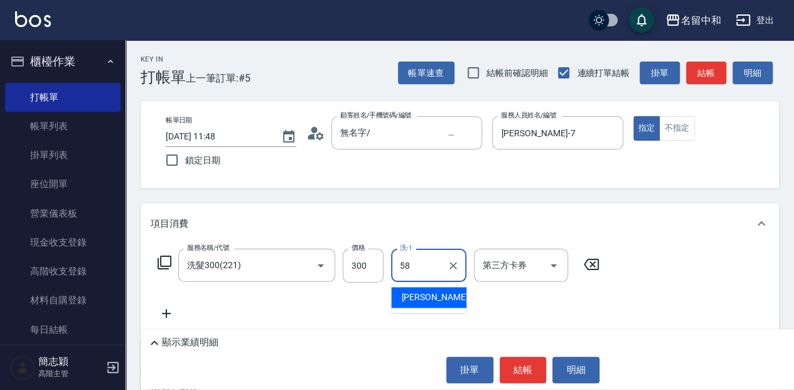
type input "莫娜-58"
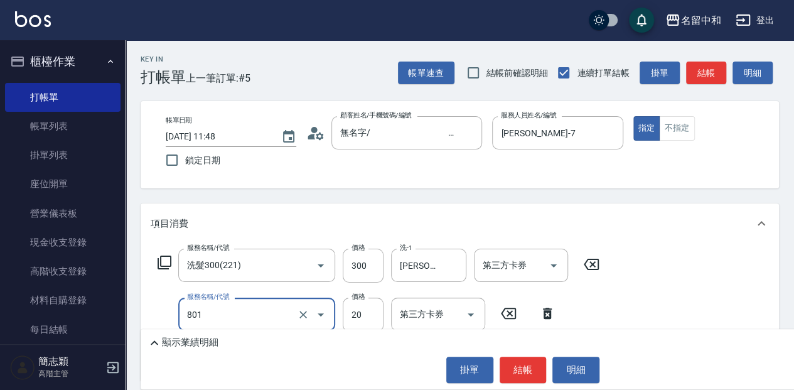
type input "潤絲20(801)"
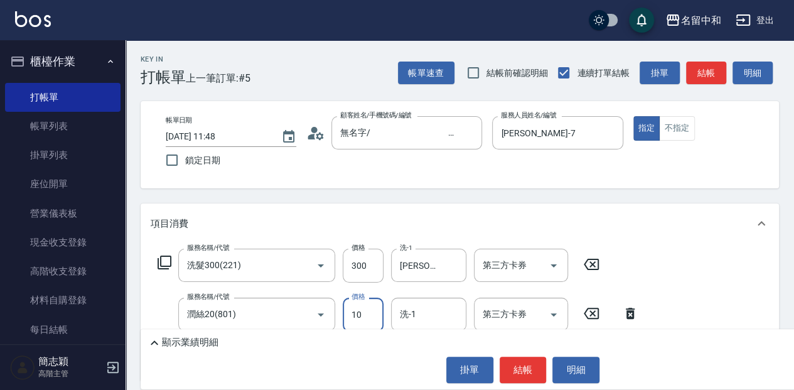
type input "10"
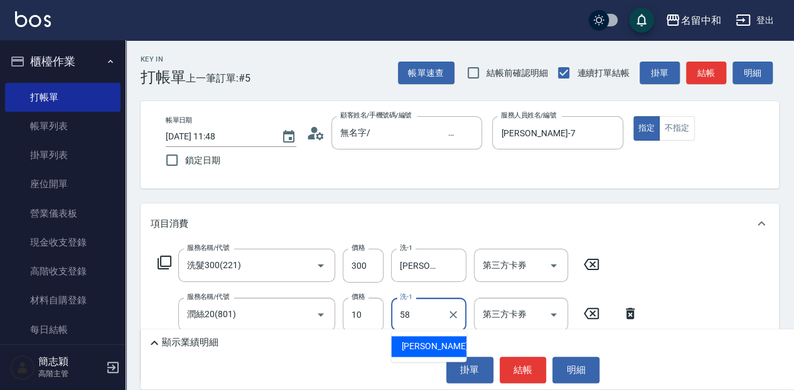
type input "莫娜-58"
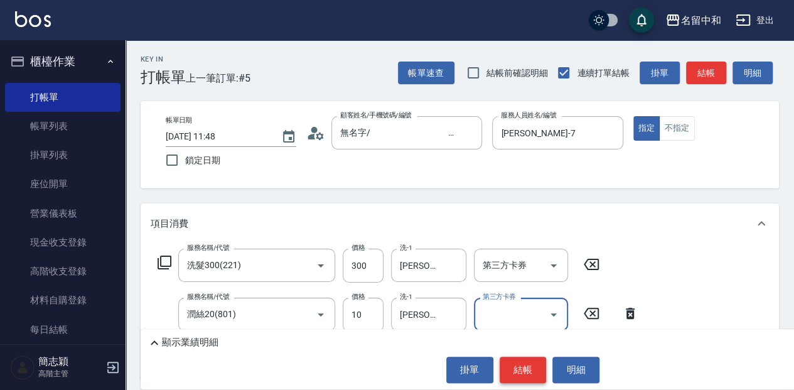
click at [528, 365] on button "結帳" at bounding box center [522, 369] width 47 height 26
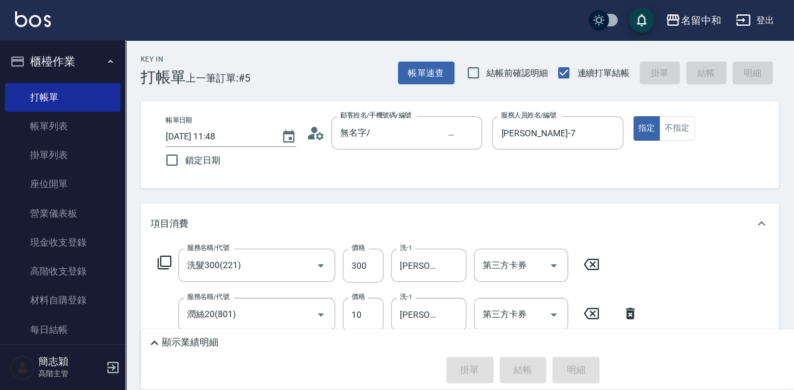
type input "2025/09/17 11:49"
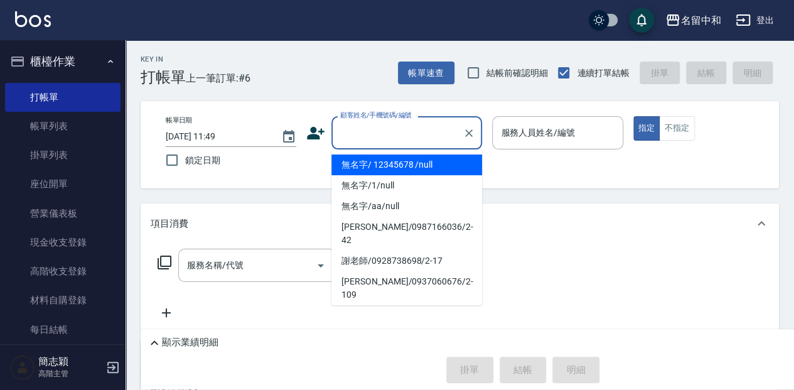
click at [431, 133] on input "顧客姓名/手機號碼/編號" at bounding box center [397, 133] width 120 height 22
click at [447, 171] on li "無名字/ 12345678 /null" at bounding box center [406, 164] width 151 height 21
type input "無名字/ 12345678 /null"
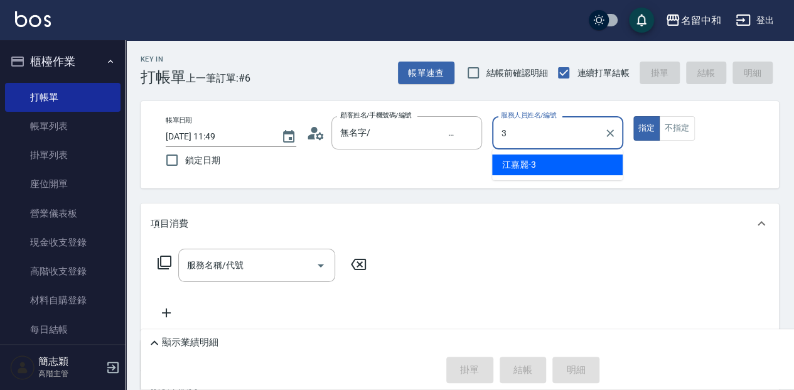
type input "江嘉麗-3"
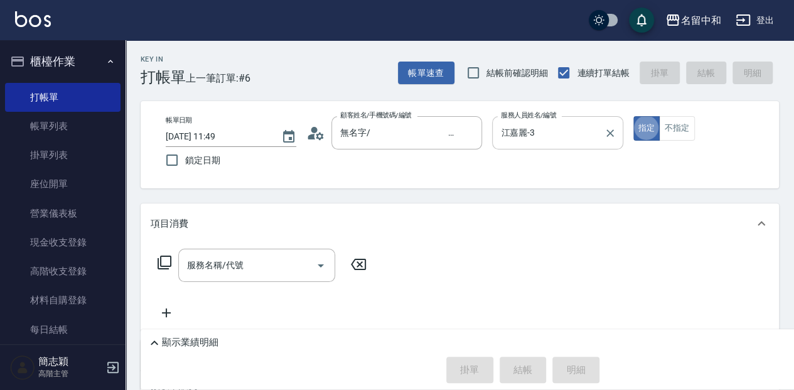
type button "true"
click at [163, 267] on icon at bounding box center [164, 262] width 15 height 15
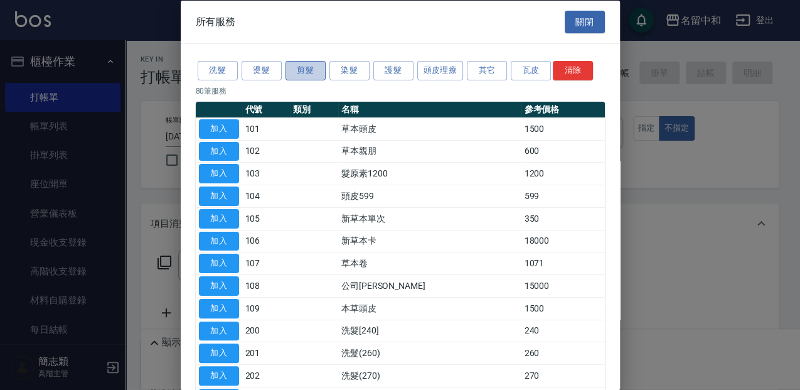
click at [310, 75] on button "剪髮" at bounding box center [305, 70] width 40 height 19
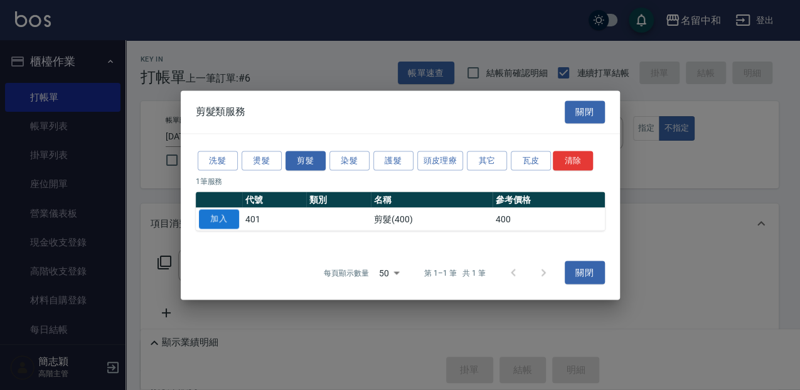
click at [228, 215] on button "加入" at bounding box center [219, 218] width 40 height 19
type input "剪髮(400)(401)"
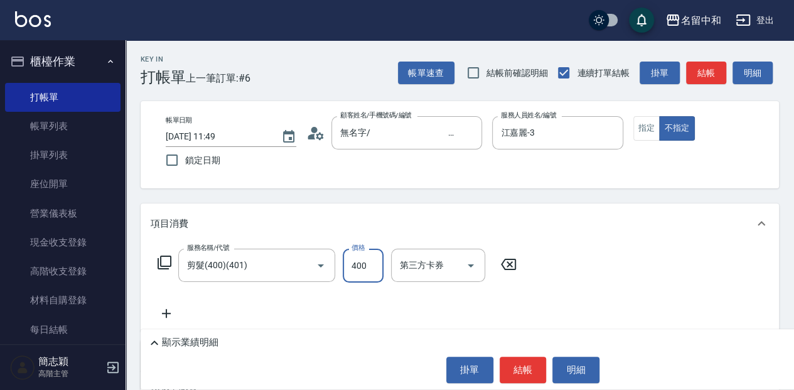
click at [370, 263] on input "400" at bounding box center [362, 265] width 41 height 34
type input "100"
click at [194, 339] on p "顯示業績明細" at bounding box center [190, 342] width 56 height 13
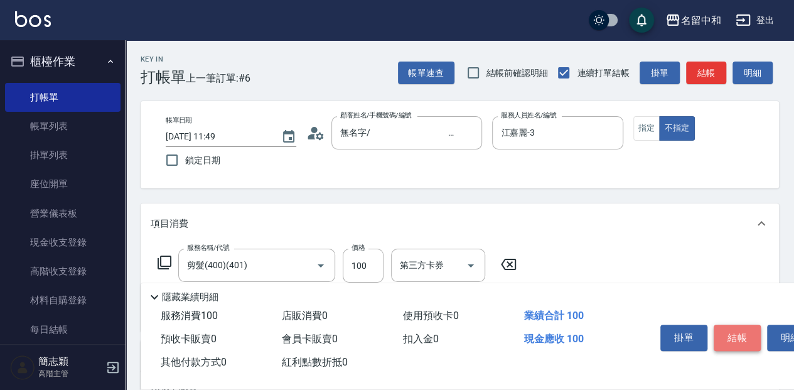
click at [726, 343] on button "結帳" at bounding box center [736, 337] width 47 height 26
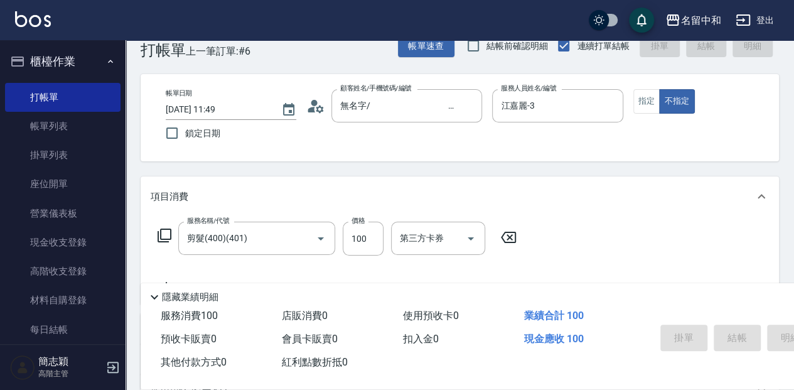
type input "2025/09/17 12:46"
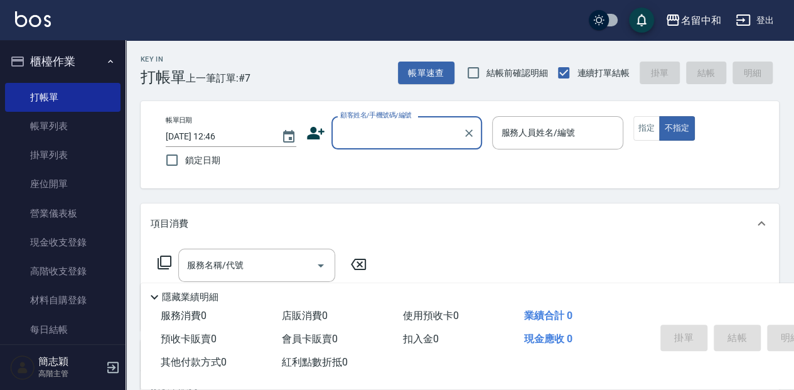
click at [378, 139] on input "顧客姓名/手機號碼/編號" at bounding box center [397, 133] width 120 height 22
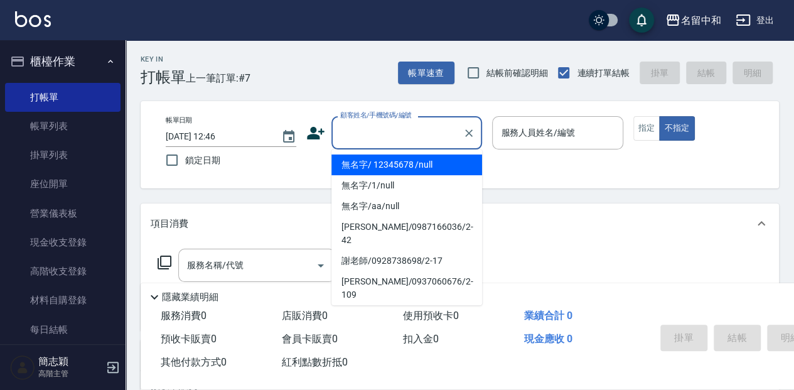
click at [387, 159] on li "無名字/ 12345678 /null" at bounding box center [406, 164] width 151 height 21
type input "無名字/ 12345678 /null"
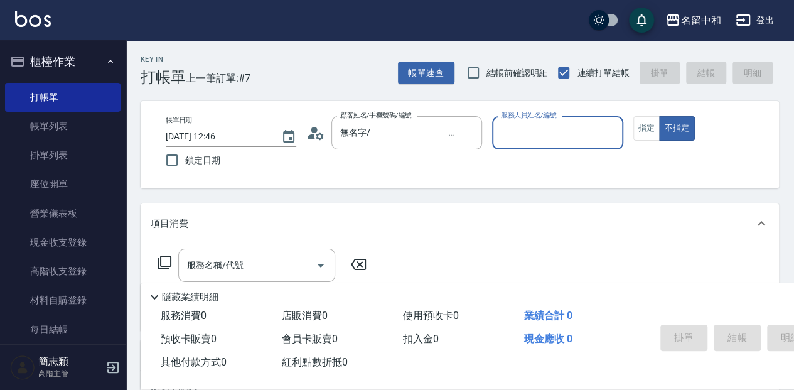
click at [506, 132] on input "服務人員姓名/編號" at bounding box center [556, 133] width 119 height 22
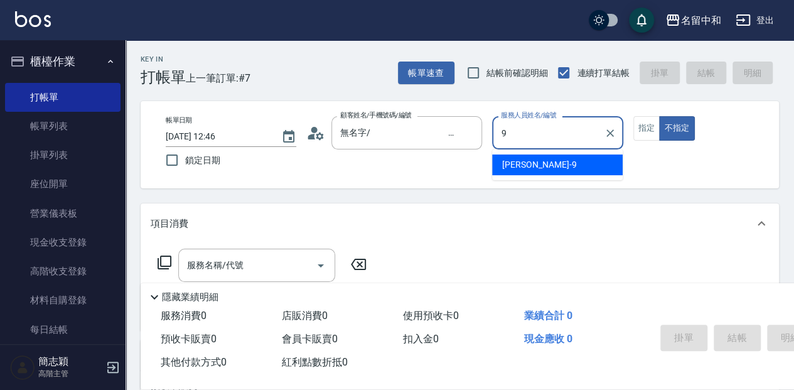
type input "Anna-9"
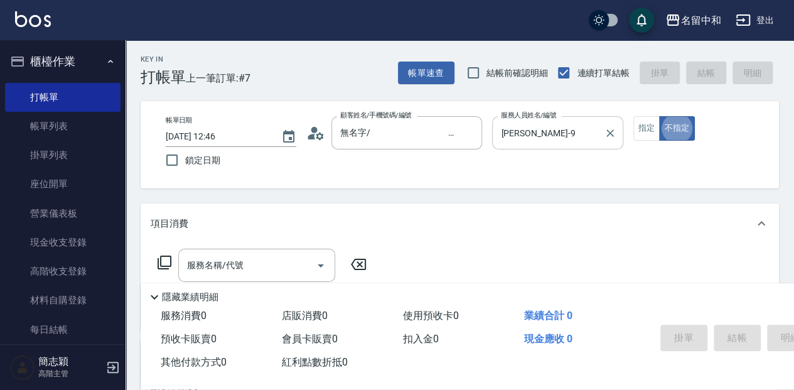
type button "false"
click at [156, 262] on div "服務名稱/代號 服務名稱/代號" at bounding box center [262, 264] width 223 height 33
click at [167, 255] on icon at bounding box center [164, 262] width 15 height 15
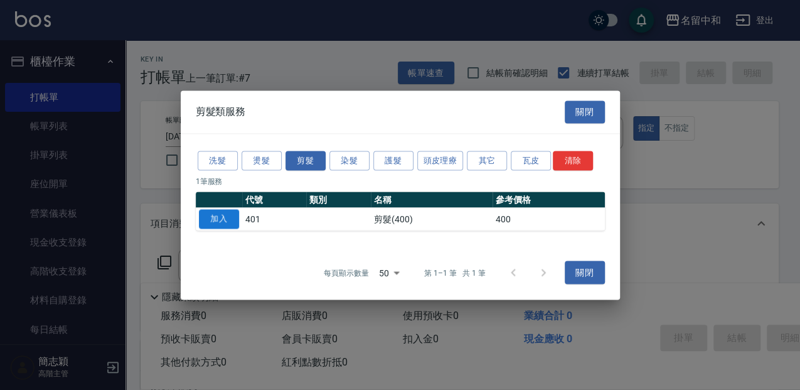
click at [231, 219] on button "加入" at bounding box center [219, 218] width 40 height 19
type input "剪髮(400)(401)"
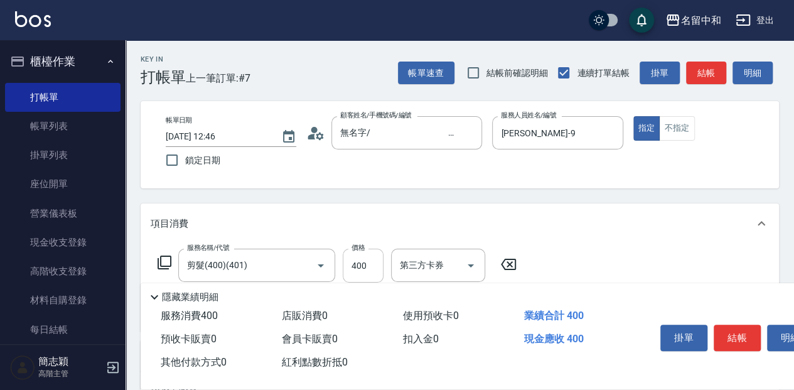
click at [365, 255] on input "400" at bounding box center [362, 265] width 41 height 34
type input "450"
click at [164, 264] on icon at bounding box center [164, 262] width 15 height 15
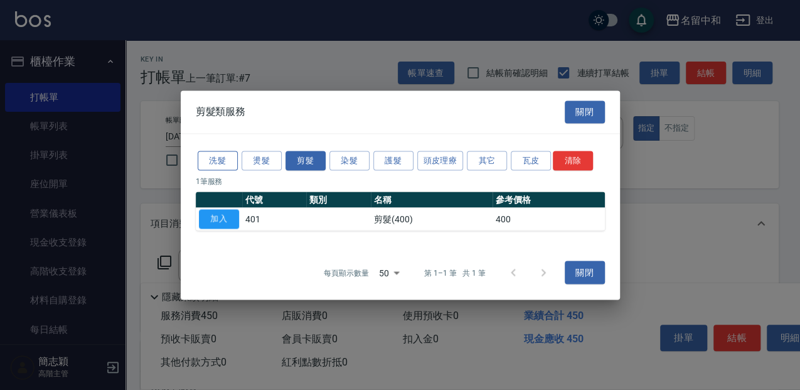
click at [207, 156] on button "洗髮" at bounding box center [218, 160] width 40 height 19
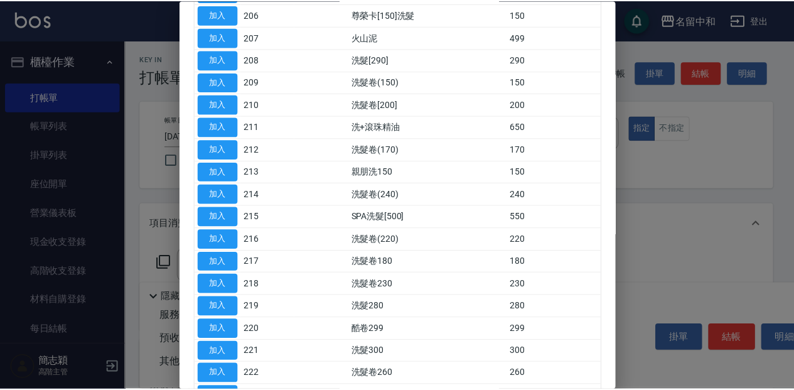
scroll to position [251, 0]
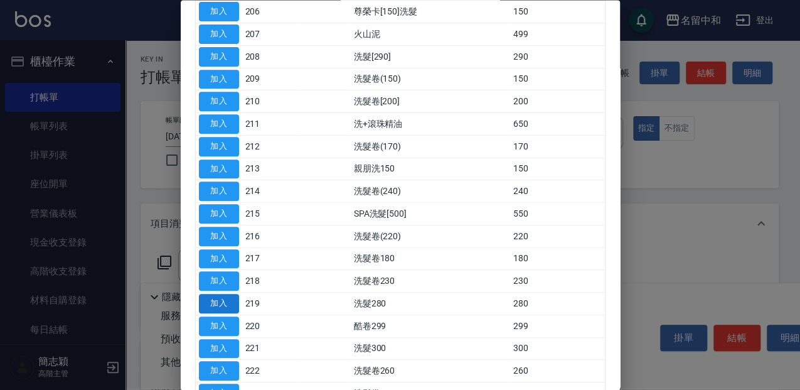
click at [235, 300] on button "加入" at bounding box center [219, 303] width 40 height 19
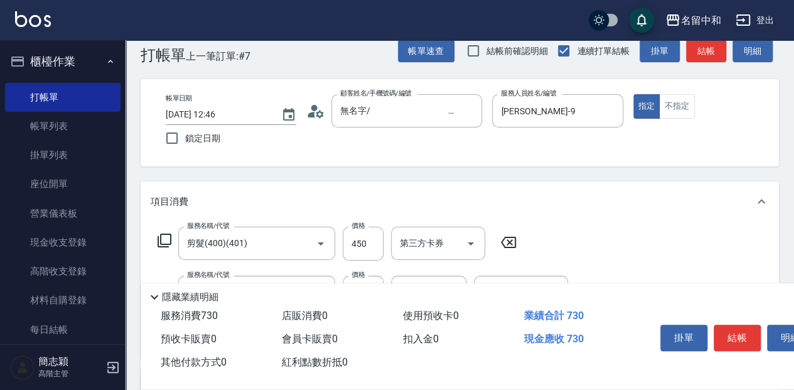
scroll to position [41, 0]
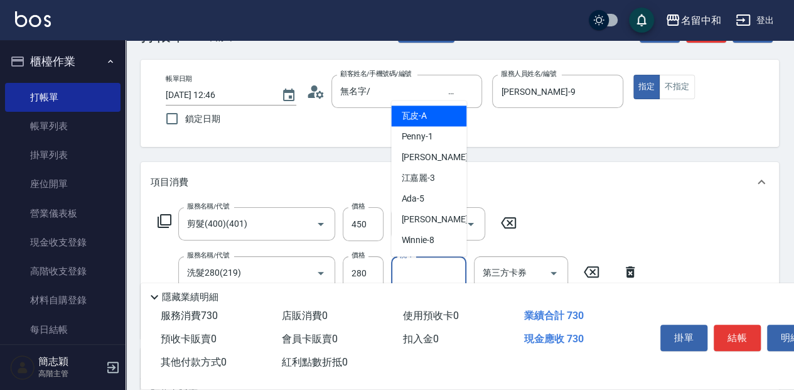
click at [432, 276] on input "洗-1" at bounding box center [428, 273] width 64 height 22
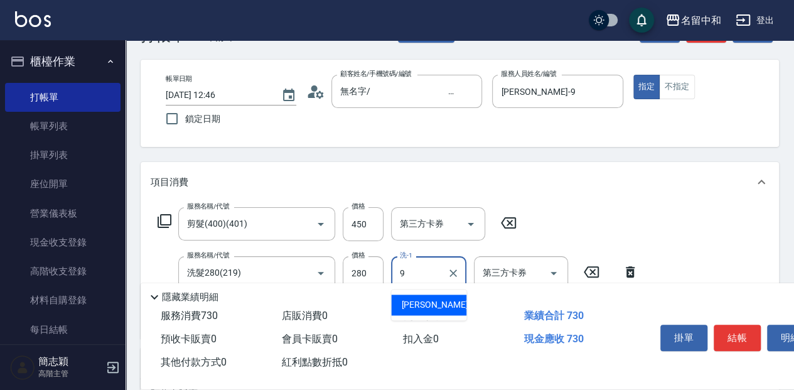
type input "Anna-9"
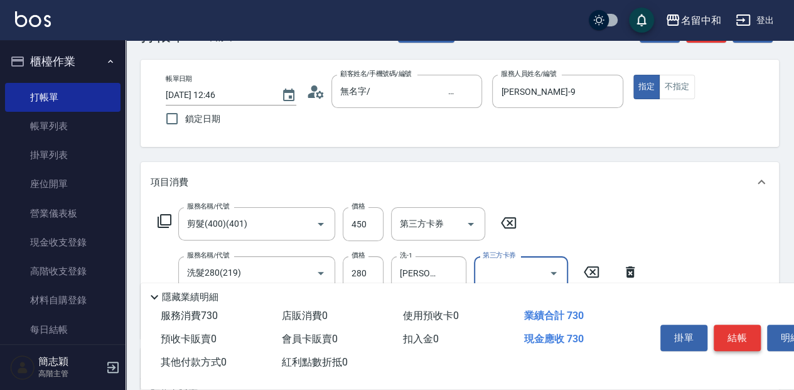
click at [739, 331] on button "結帳" at bounding box center [736, 337] width 47 height 26
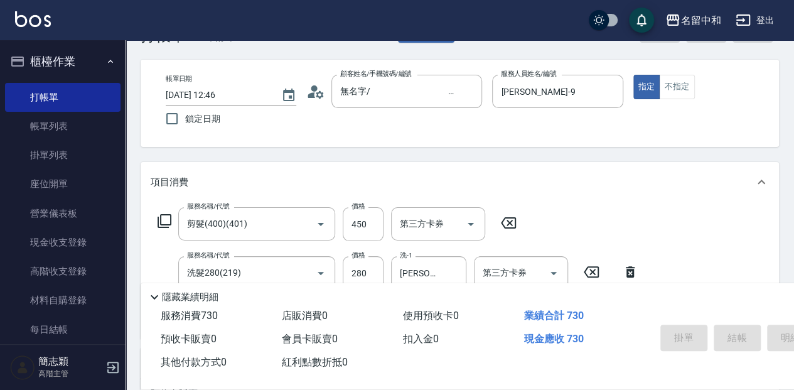
type input "2025/09/17 12:47"
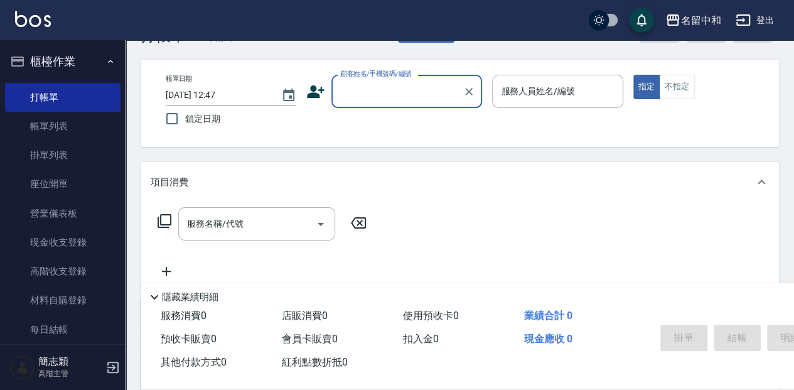
click at [415, 98] on input "顧客姓名/手機號碼/編號" at bounding box center [397, 91] width 120 height 22
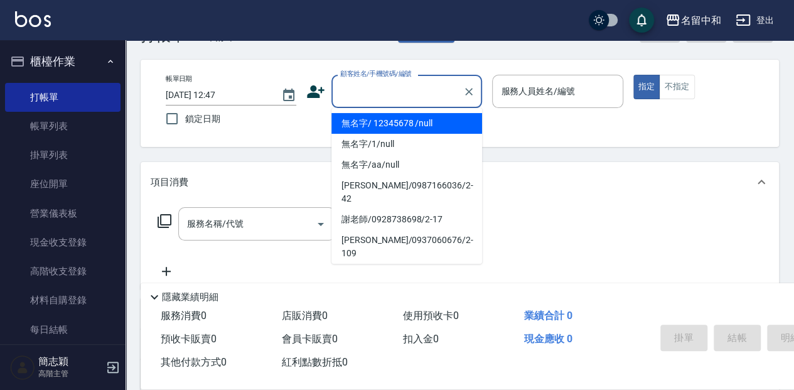
click at [427, 124] on li "無名字/ 12345678 /null" at bounding box center [406, 123] width 151 height 21
type input "無名字/ 12345678 /null"
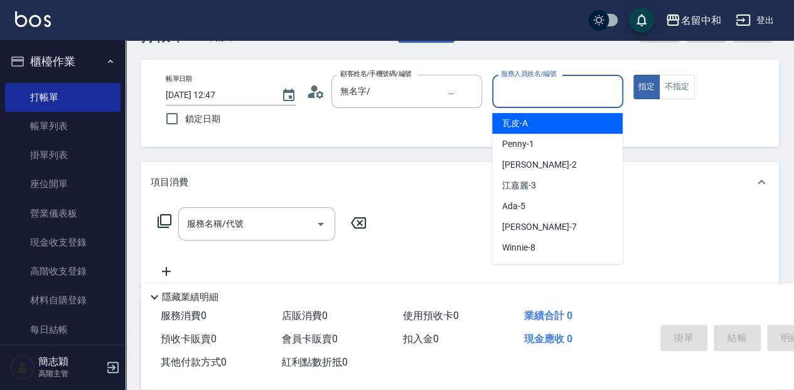
click at [575, 92] on input "服務人員姓名/編號" at bounding box center [556, 91] width 119 height 22
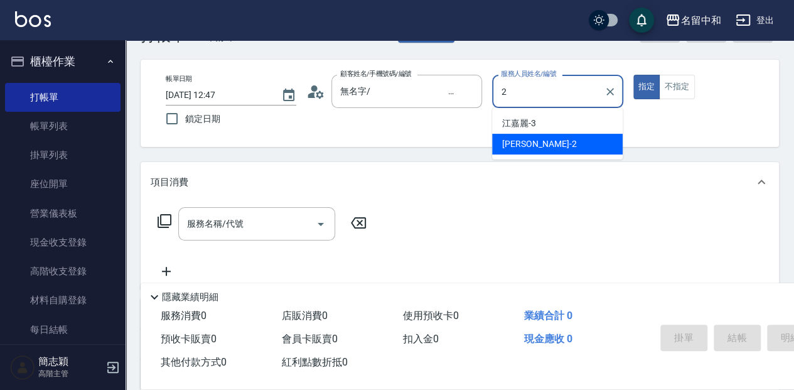
type input "Julie-2"
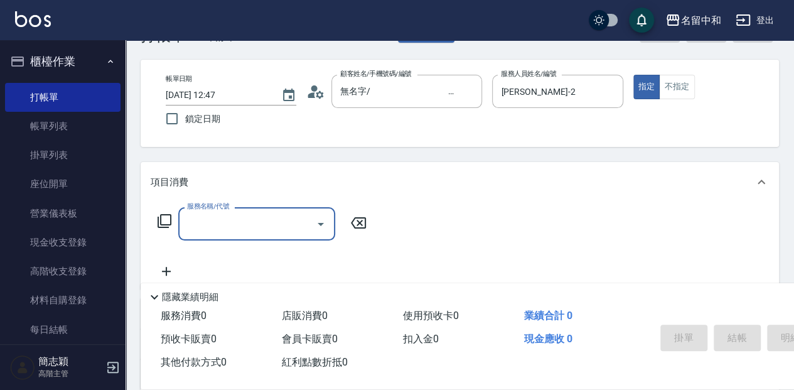
click at [158, 217] on icon at bounding box center [164, 221] width 14 height 14
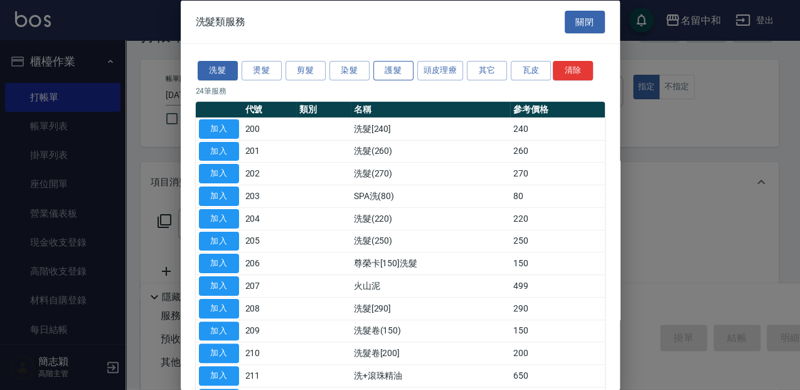
click at [382, 68] on button "護髮" at bounding box center [393, 70] width 40 height 19
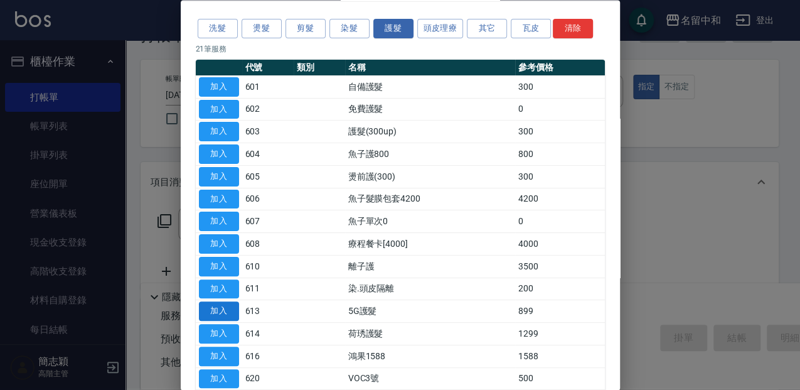
click at [226, 305] on button "加入" at bounding box center [219, 311] width 40 height 19
type input "5G護髮(613)"
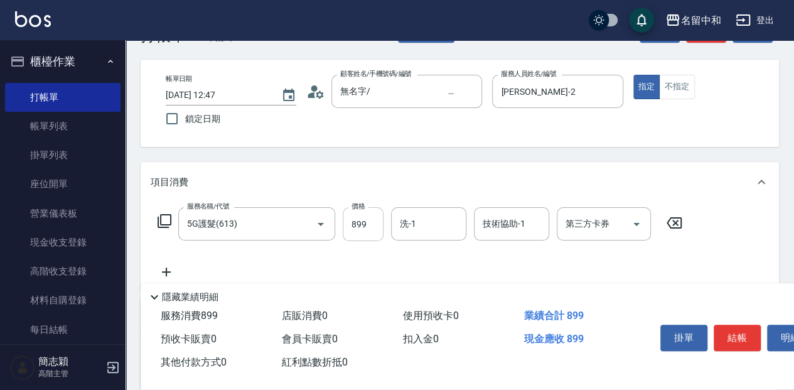
click at [378, 225] on input "899" at bounding box center [362, 224] width 41 height 34
type input "1000"
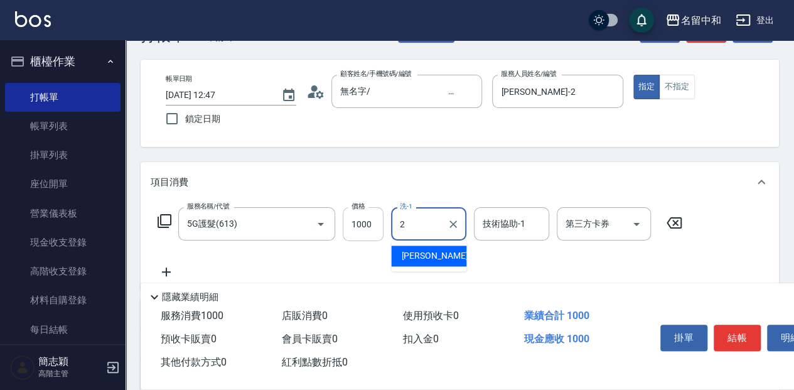
type input "Julie-2"
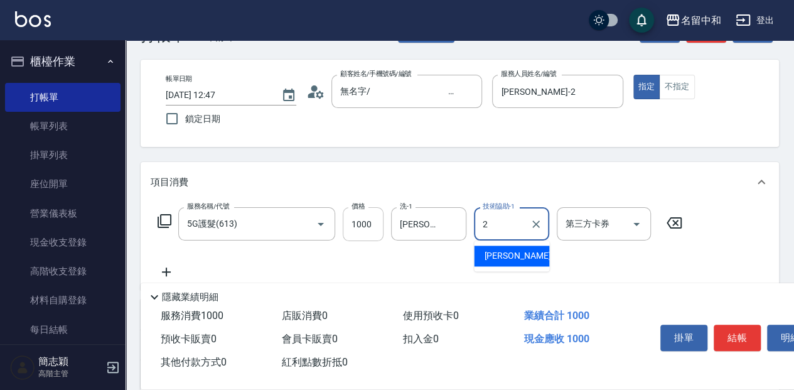
type input "Julie-2"
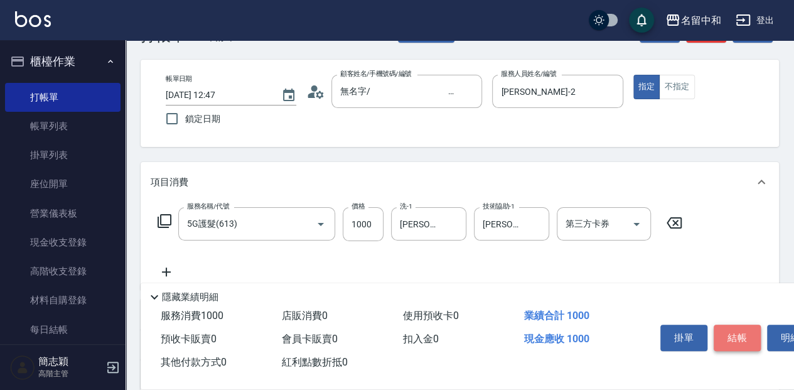
click at [736, 336] on button "結帳" at bounding box center [736, 337] width 47 height 26
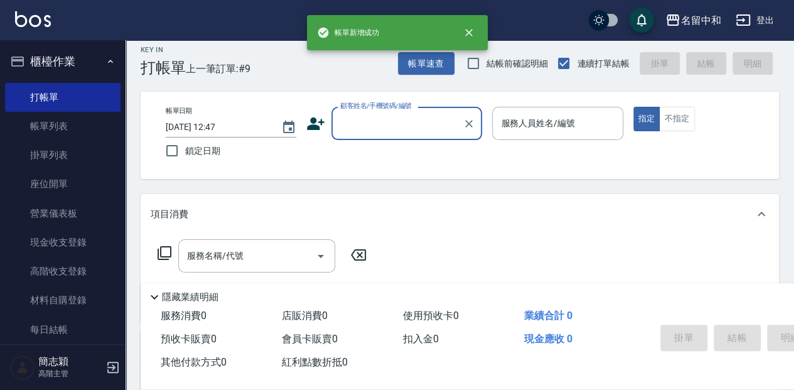
scroll to position [0, 0]
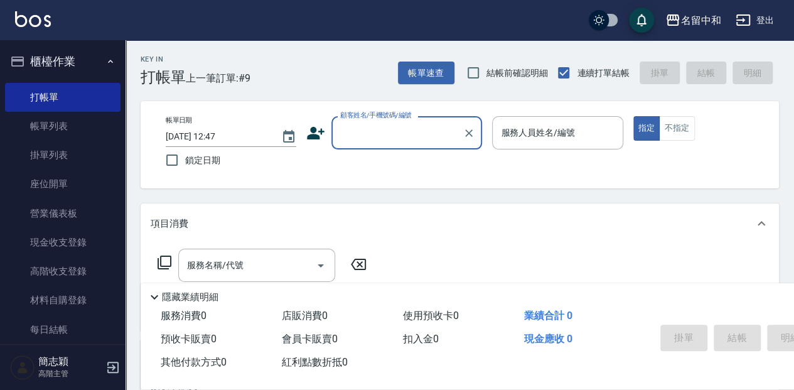
click at [425, 131] on input "顧客姓名/手機號碼/編號" at bounding box center [397, 133] width 120 height 22
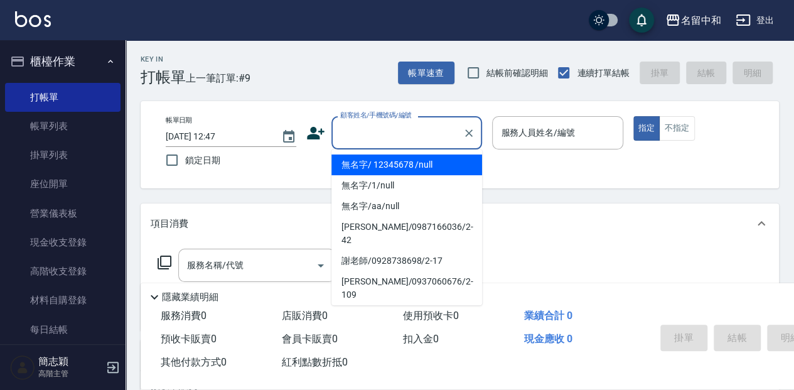
click at [433, 164] on li "無名字/ 12345678 /null" at bounding box center [406, 164] width 151 height 21
type input "無名字/ 12345678 /null"
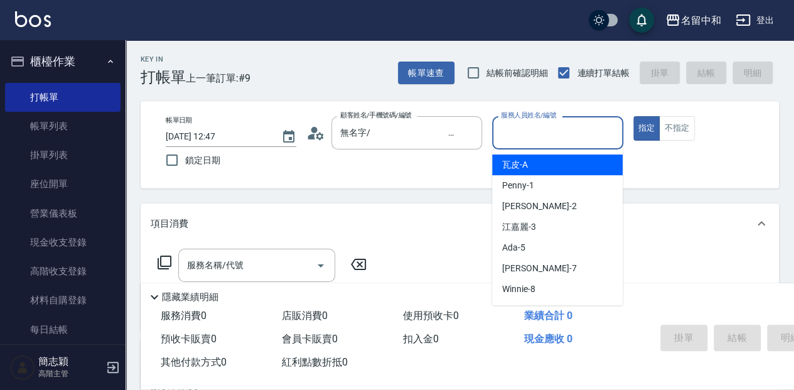
click at [607, 140] on input "服務人員姓名/編號" at bounding box center [556, 133] width 119 height 22
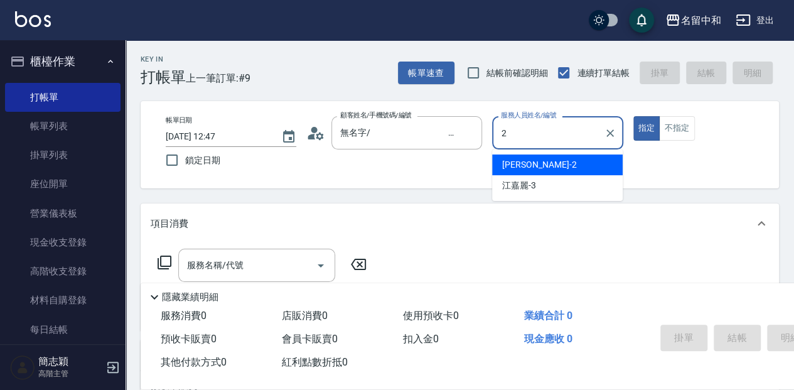
type input "Julie-2"
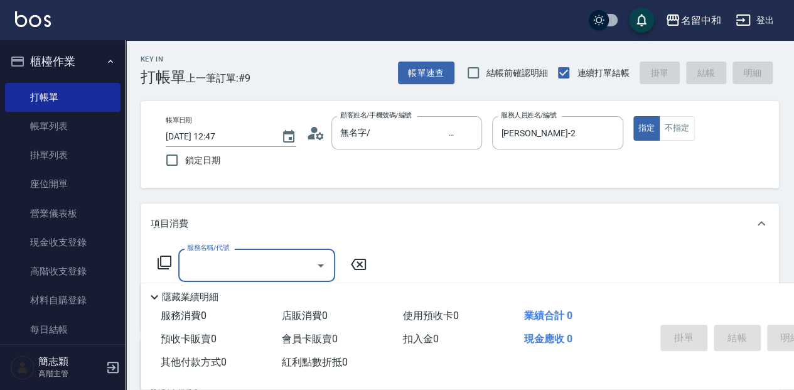
click at [163, 258] on icon at bounding box center [164, 262] width 15 height 15
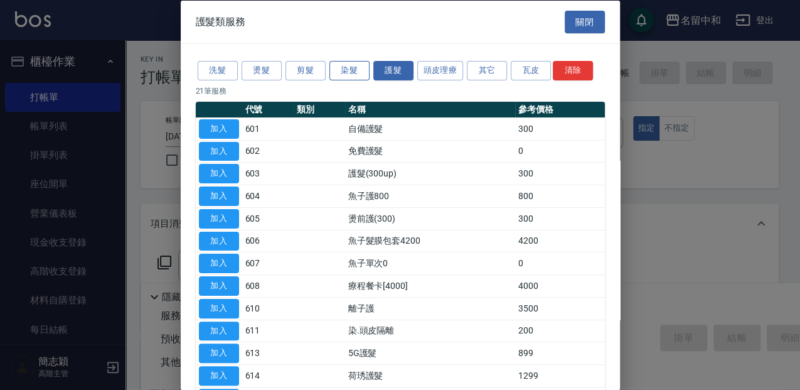
click at [352, 76] on button "染髮" at bounding box center [349, 70] width 40 height 19
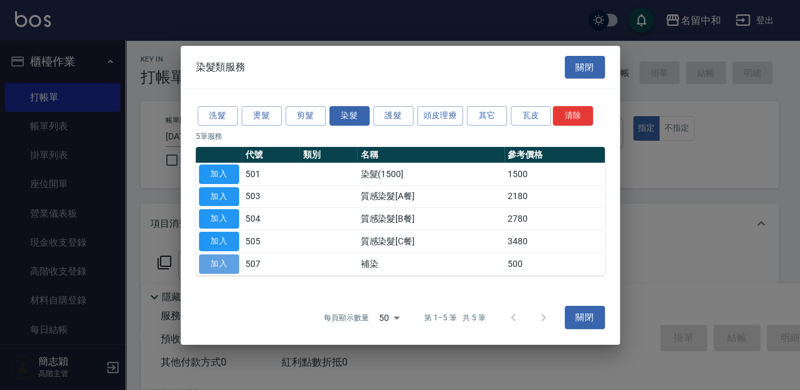
click at [235, 257] on button "加入" at bounding box center [219, 263] width 40 height 19
type input "補染(507)"
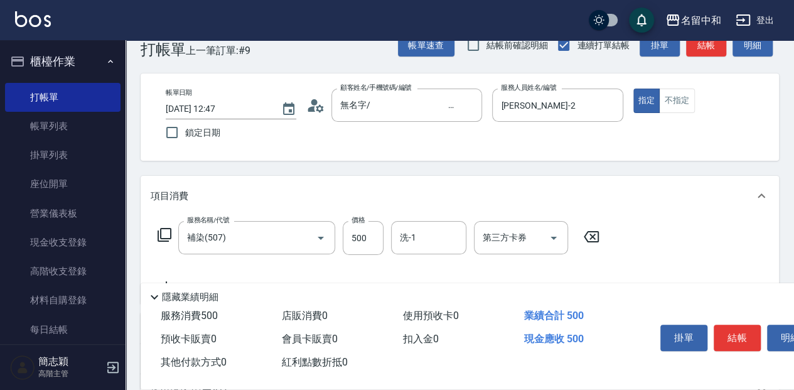
scroll to position [41, 0]
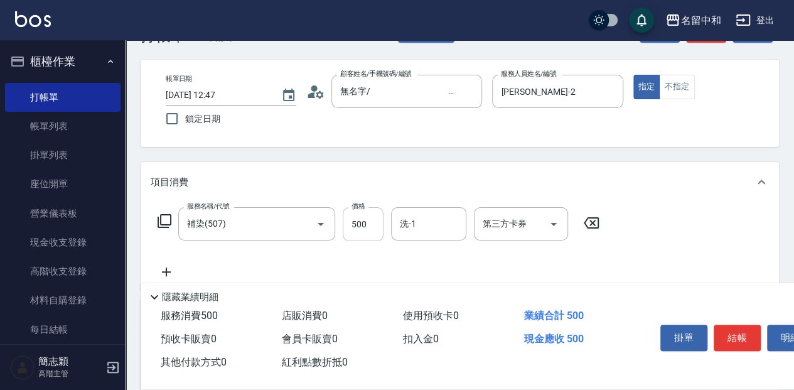
click at [378, 220] on input "500" at bounding box center [362, 224] width 41 height 34
type input "1000"
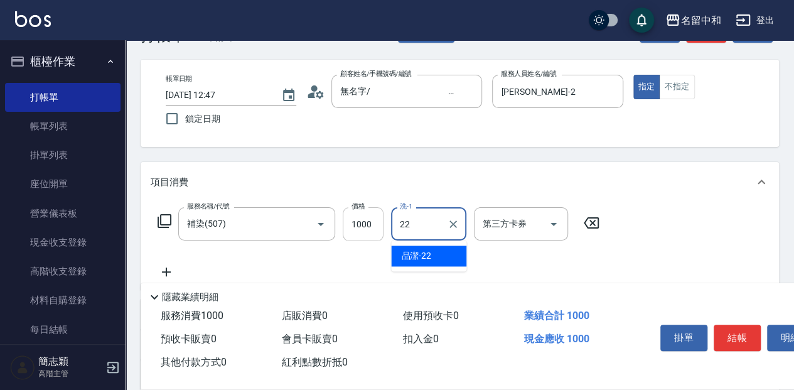
type input "品潔-22"
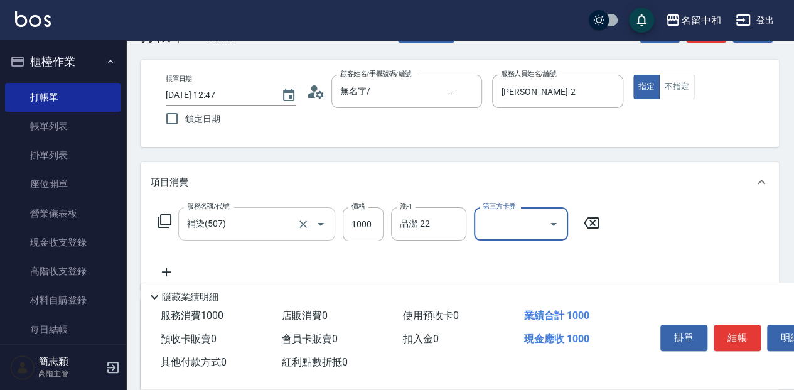
click at [262, 221] on input "補染(507)" at bounding box center [239, 224] width 110 height 22
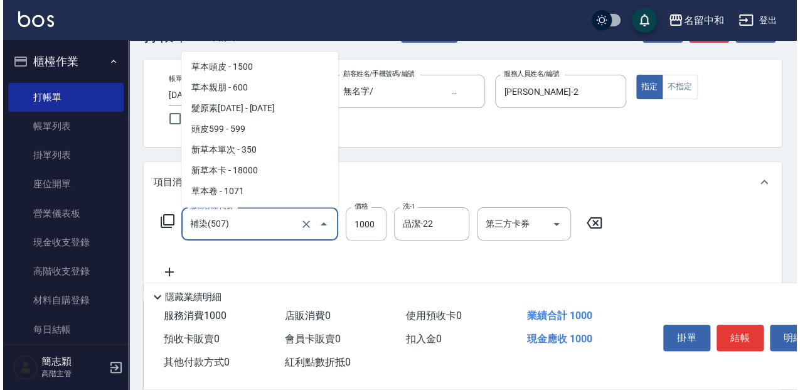
scroll to position [863, 0]
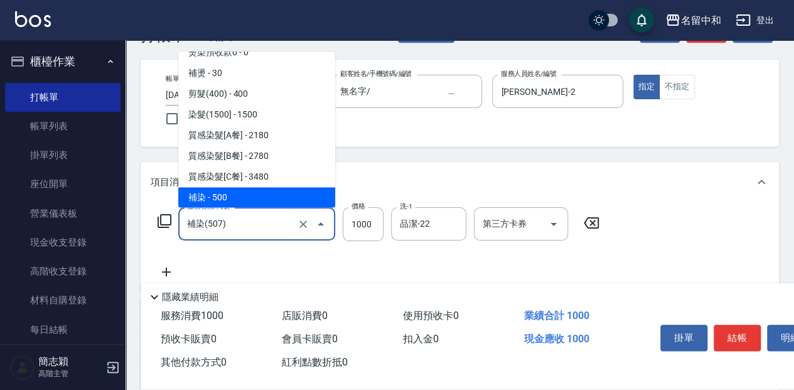
click at [168, 220] on icon at bounding box center [164, 220] width 15 height 15
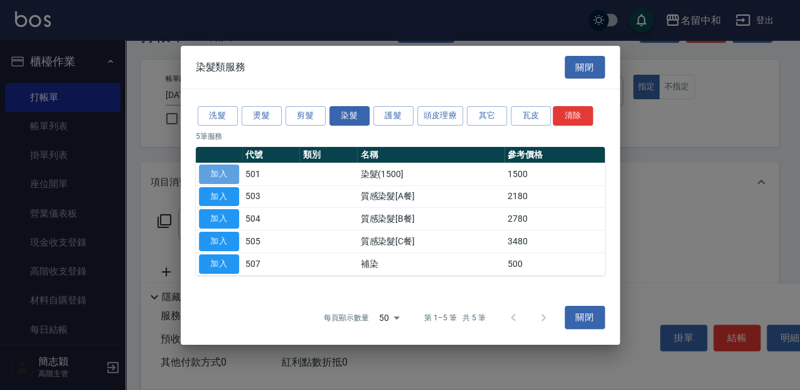
click at [228, 173] on button "加入" at bounding box center [219, 173] width 40 height 19
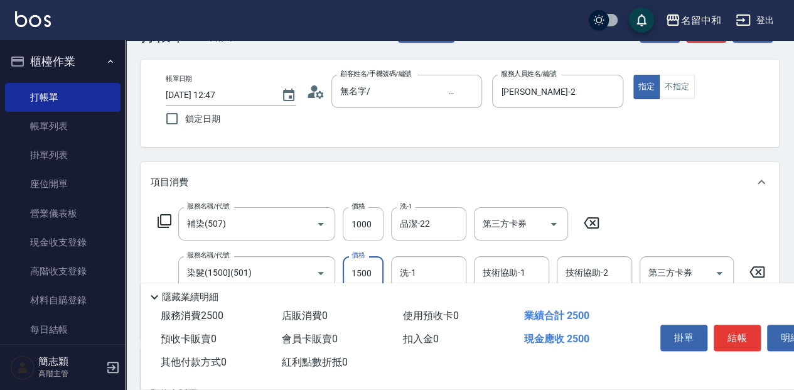
click at [379, 271] on input "1500" at bounding box center [362, 273] width 41 height 34
type input "1000"
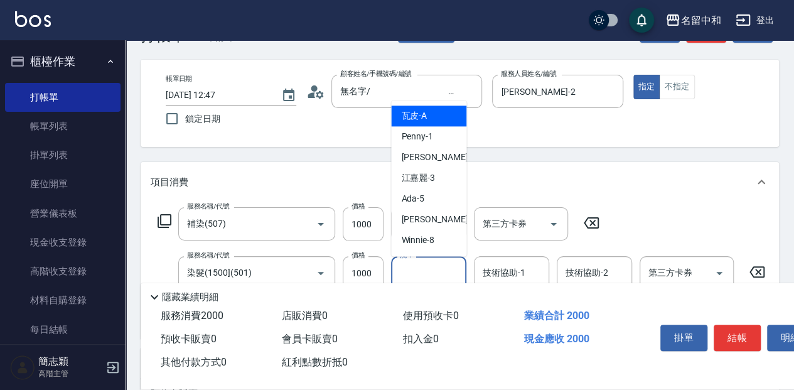
click at [435, 271] on input "洗-1" at bounding box center [428, 273] width 64 height 22
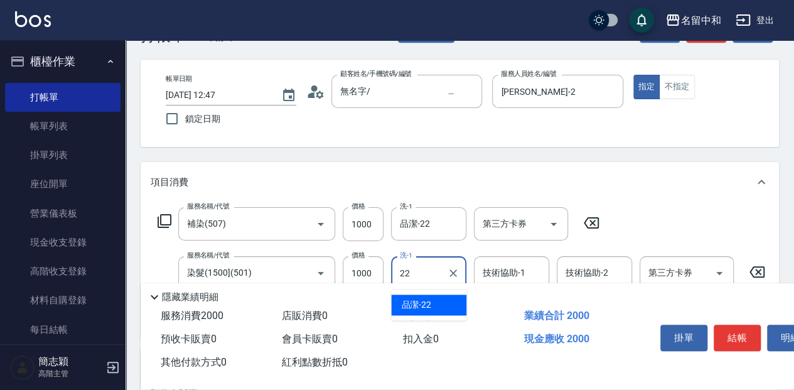
type input "品潔-22"
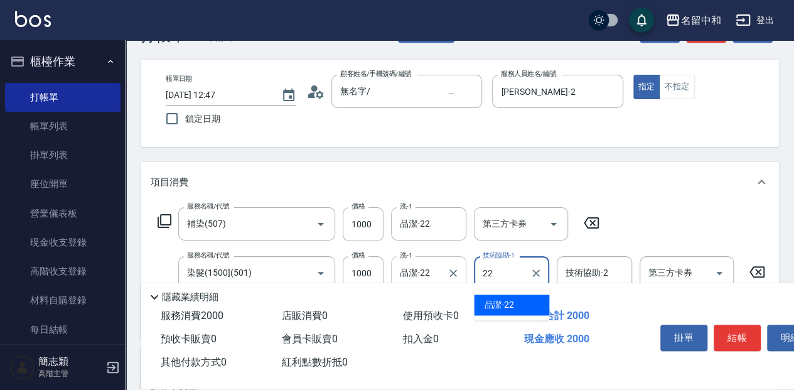
type input "品潔-22"
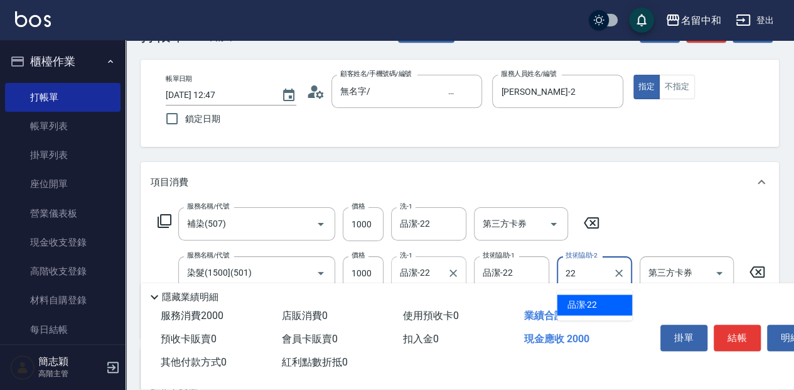
type input "品潔-22"
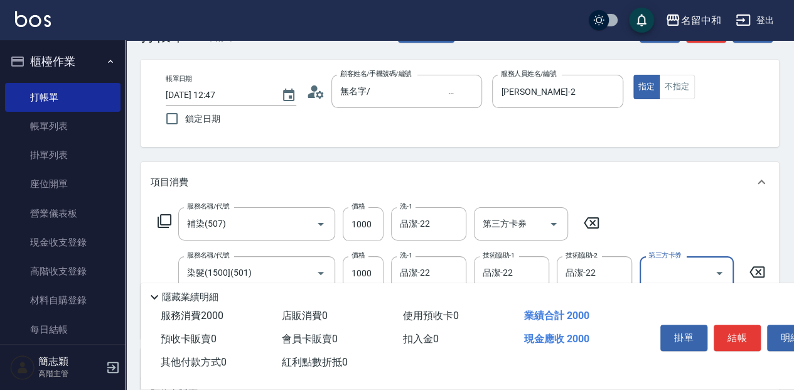
click at [593, 226] on icon at bounding box center [590, 222] width 31 height 15
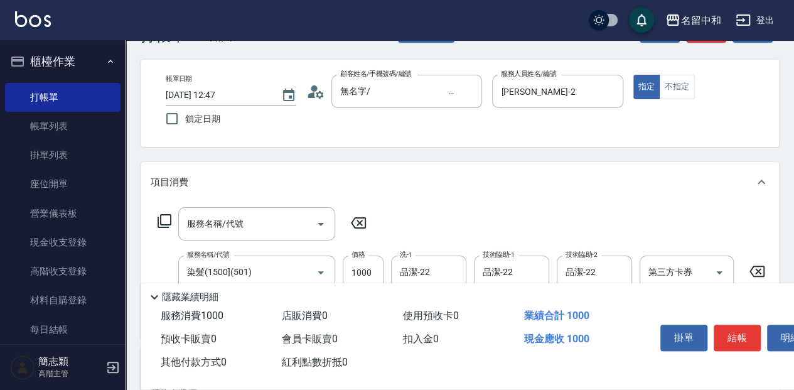
click at [363, 219] on icon at bounding box center [357, 222] width 31 height 15
click at [360, 218] on icon at bounding box center [358, 222] width 15 height 11
click at [164, 218] on icon at bounding box center [164, 220] width 15 height 15
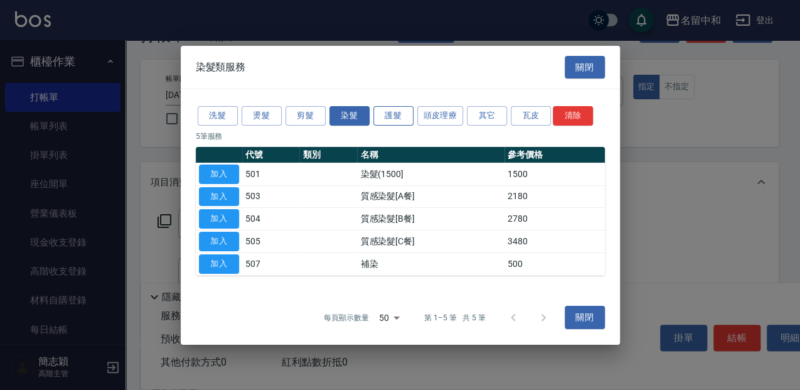
click at [391, 112] on button "護髮" at bounding box center [393, 115] width 40 height 19
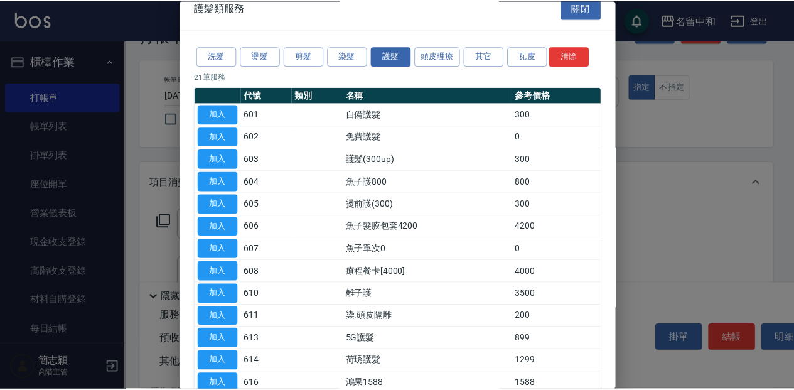
scroll to position [0, 0]
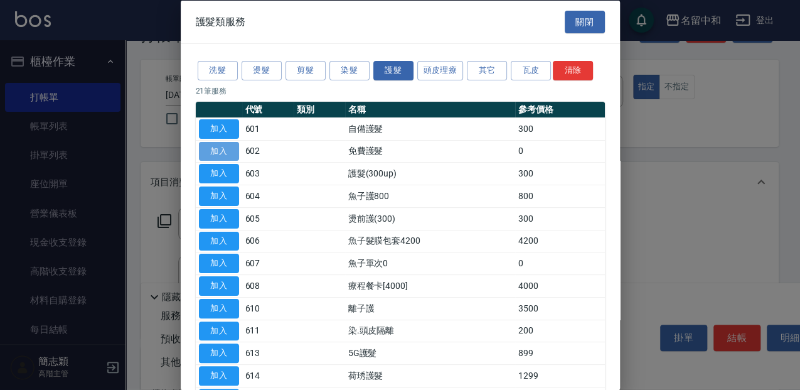
click at [222, 143] on button "加入" at bounding box center [219, 150] width 40 height 19
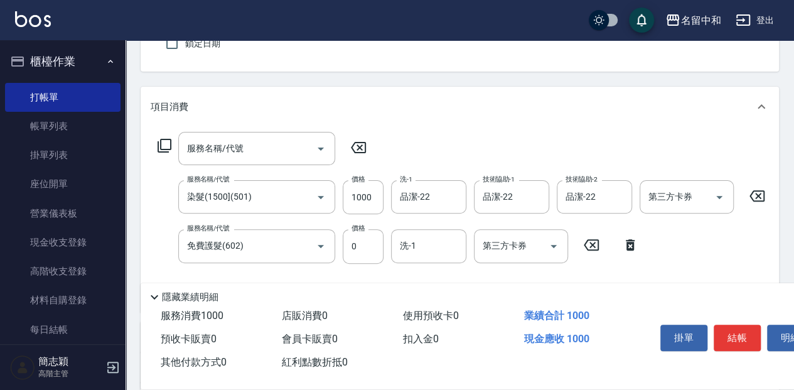
scroll to position [125, 0]
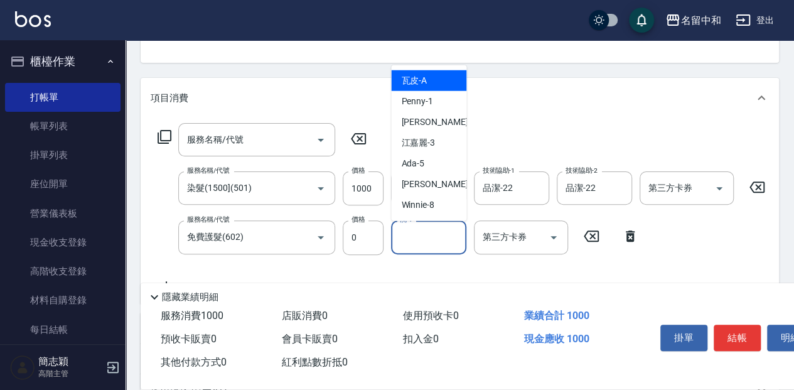
click at [432, 240] on input "洗-1" at bounding box center [428, 237] width 64 height 22
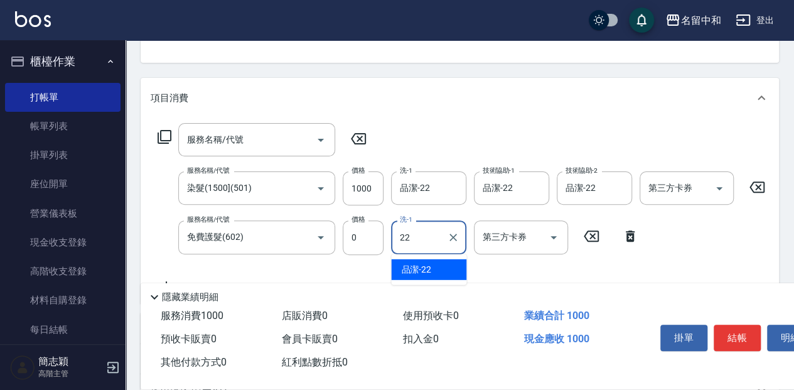
type input "品潔-22"
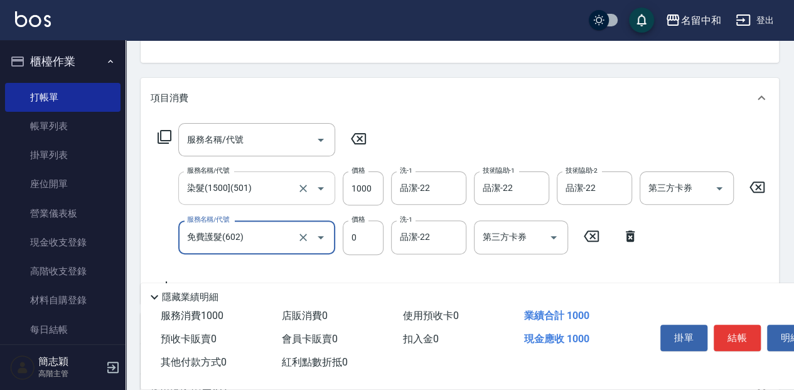
click at [220, 185] on input "染髮(1500](501)" at bounding box center [239, 188] width 110 height 22
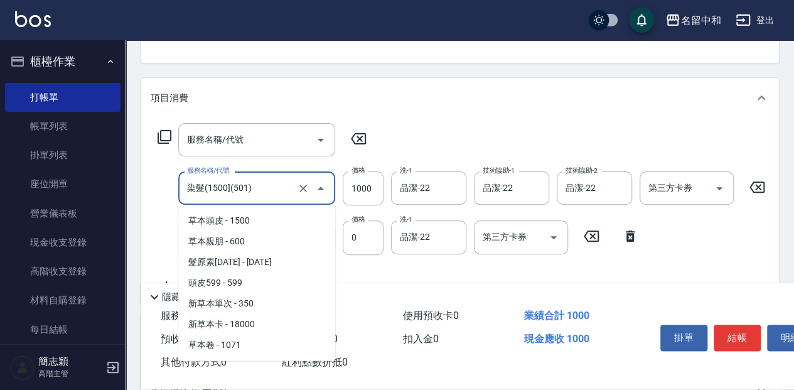
click at [221, 191] on input "染髮(1500](501)" at bounding box center [239, 188] width 110 height 22
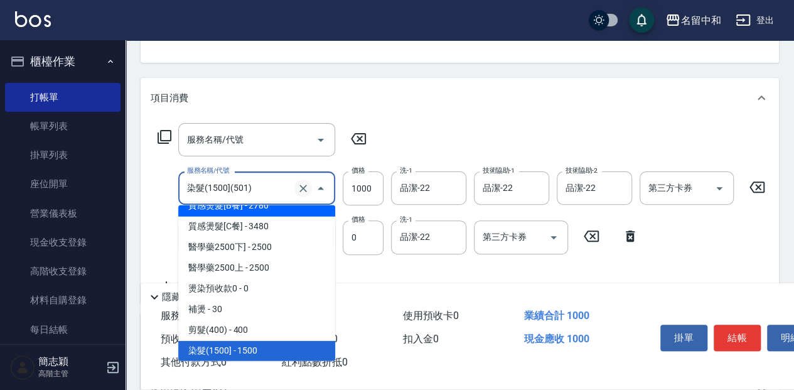
click at [303, 188] on icon "Clear" at bounding box center [303, 188] width 8 height 8
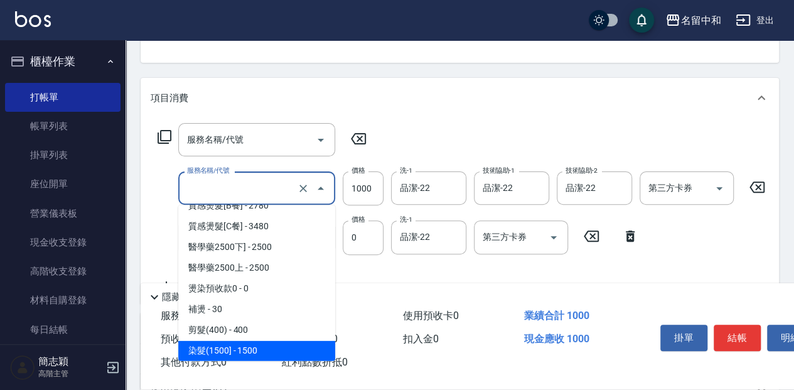
type input "染髮(1500](501)"
click at [157, 135] on icon at bounding box center [164, 136] width 15 height 15
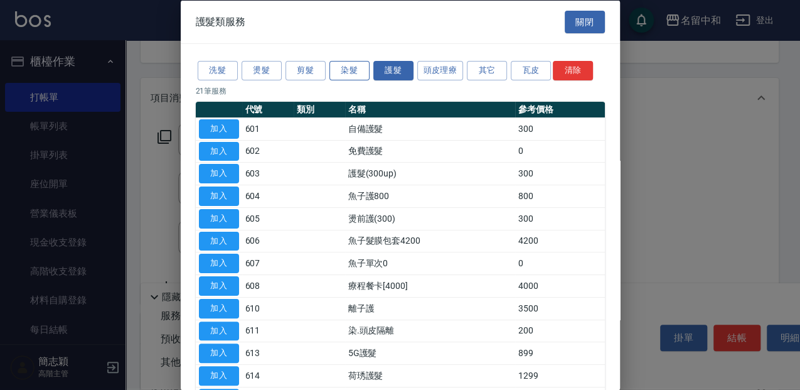
click at [346, 75] on button "染髮" at bounding box center [349, 70] width 40 height 19
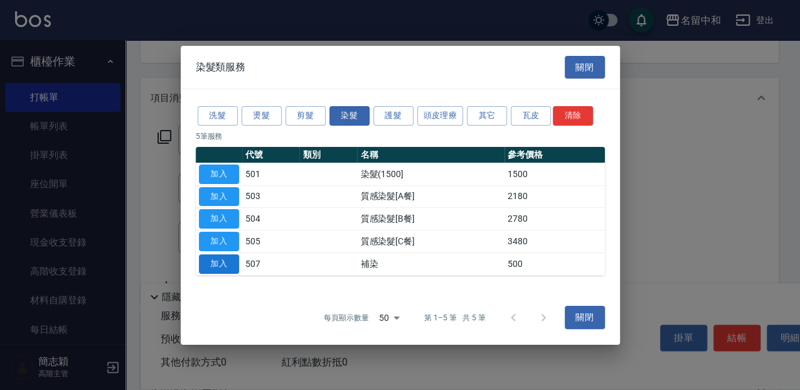
click at [226, 263] on button "加入" at bounding box center [219, 263] width 40 height 19
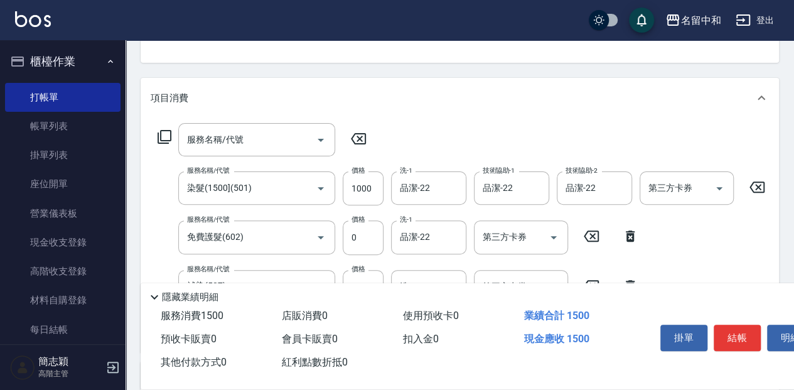
click at [764, 188] on icon at bounding box center [756, 186] width 31 height 15
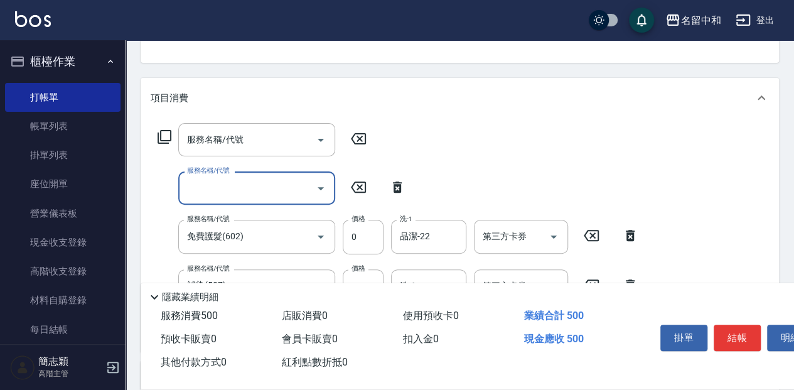
click at [399, 185] on icon at bounding box center [397, 186] width 9 height 11
type input "免費護髮(602)"
type input "補染(507)"
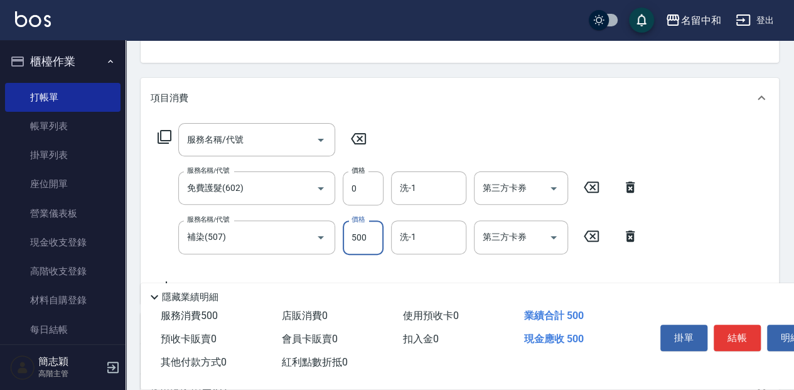
click at [372, 243] on input "500" at bounding box center [362, 237] width 41 height 34
type input "1000"
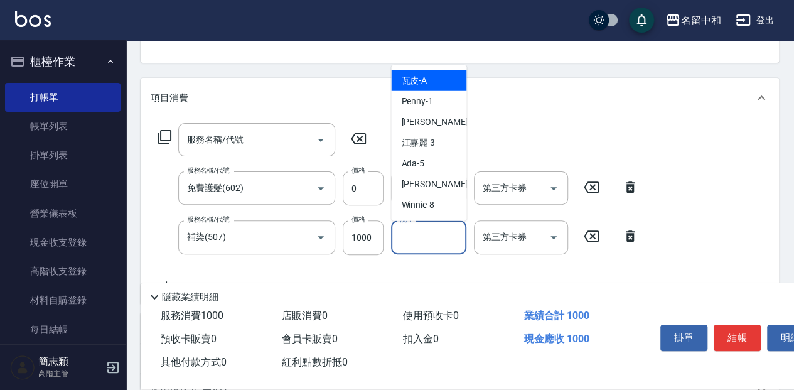
click at [428, 236] on input "洗-1" at bounding box center [428, 237] width 64 height 22
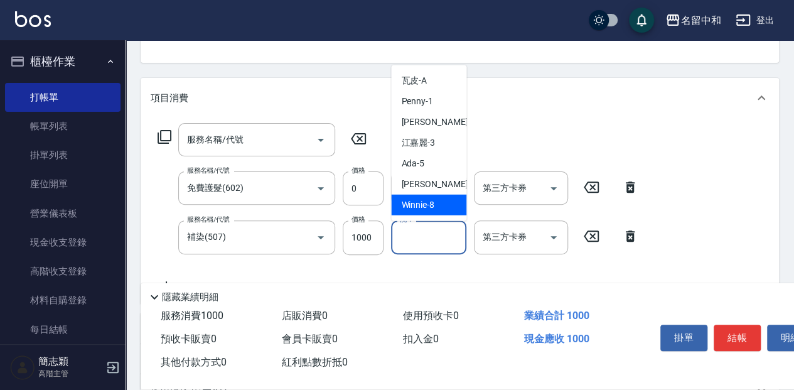
scroll to position [83, 0]
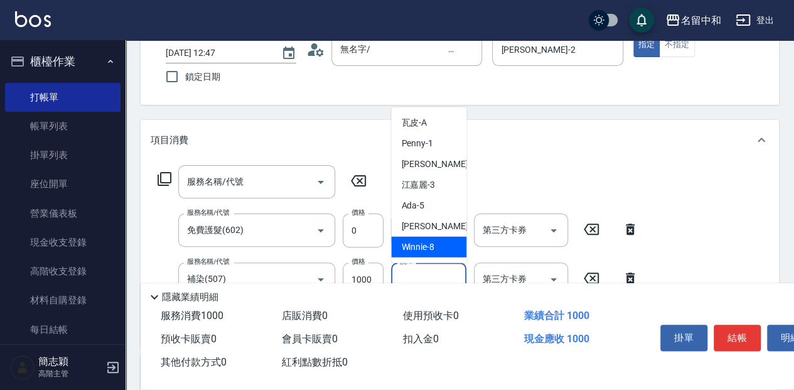
click at [629, 226] on icon at bounding box center [629, 228] width 9 height 11
type input "補染(507)"
type input "1000"
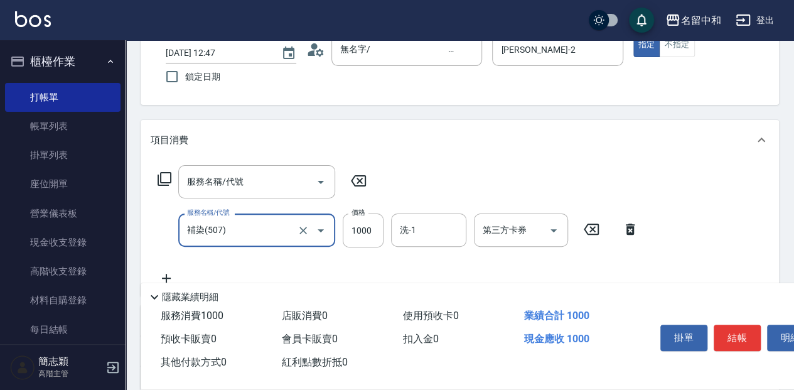
click at [625, 223] on icon at bounding box center [629, 228] width 31 height 15
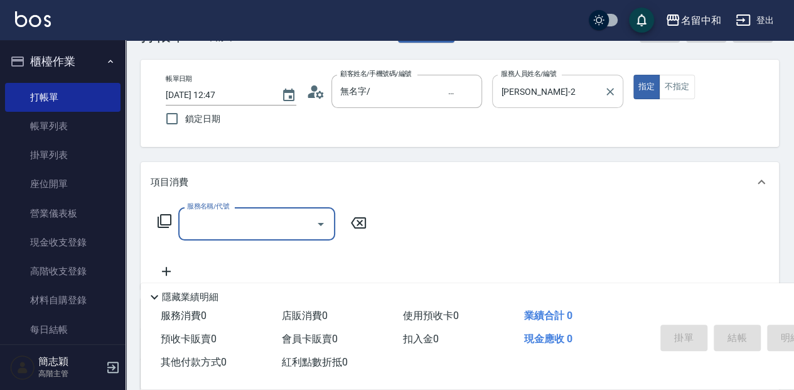
scroll to position [0, 0]
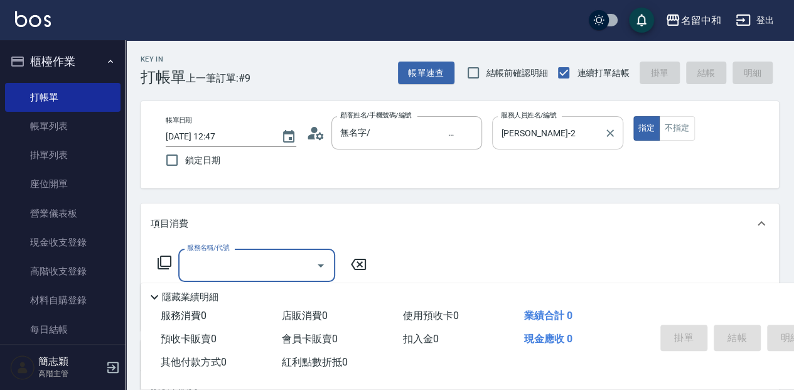
click at [605, 133] on icon "Clear" at bounding box center [609, 133] width 13 height 13
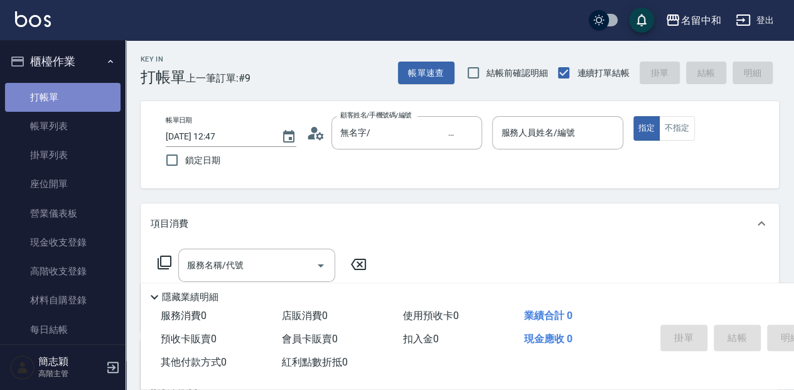
click at [83, 101] on link "打帳單" at bounding box center [62, 97] width 115 height 29
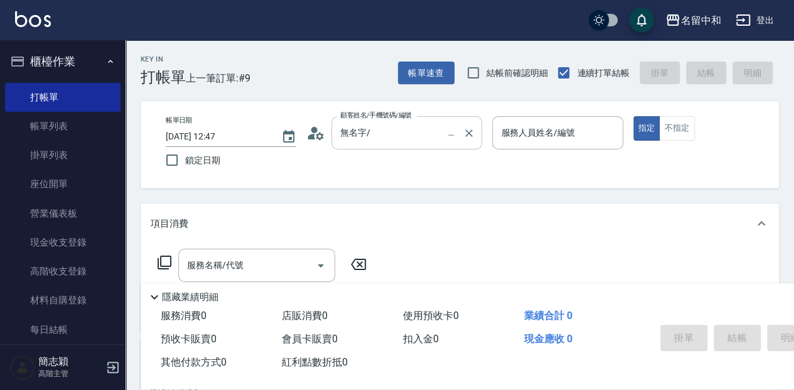
click at [399, 124] on input "無名字/ 12345678 /null" at bounding box center [397, 133] width 120 height 22
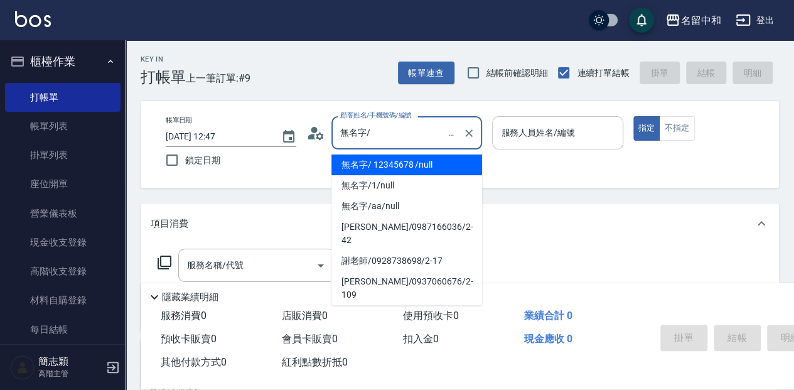
drag, startPoint x: 413, startPoint y: 162, endPoint x: 511, endPoint y: 145, distance: 99.4
click at [413, 162] on li "無名字/ 12345678 /null" at bounding box center [406, 164] width 151 height 21
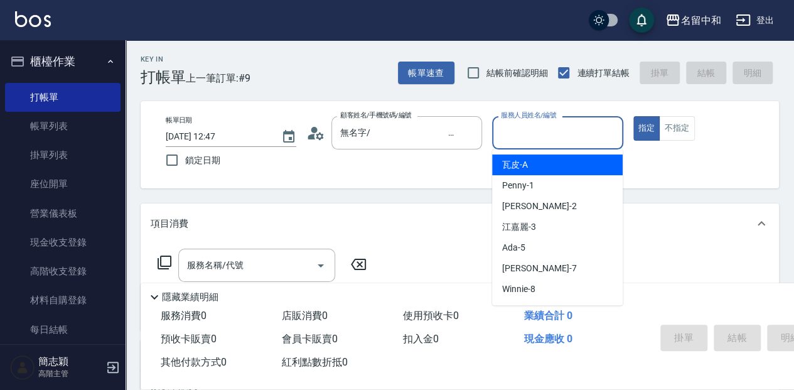
click at [516, 136] on input "服務人員姓名/編號" at bounding box center [556, 133] width 119 height 22
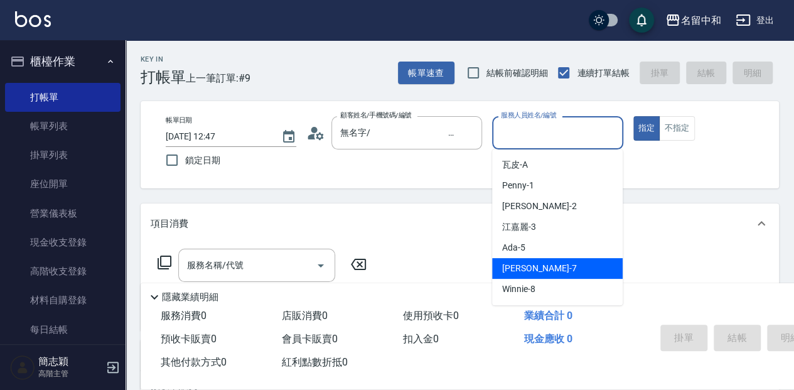
click at [547, 264] on div "Jessica -7" at bounding box center [557, 268] width 130 height 21
type input "Jessica-7"
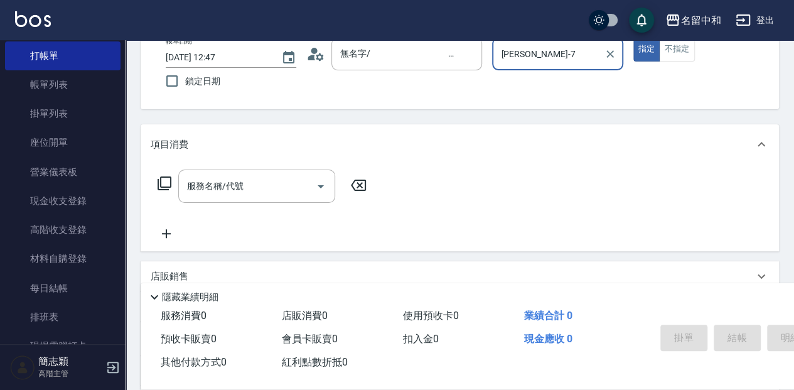
scroll to position [83, 0]
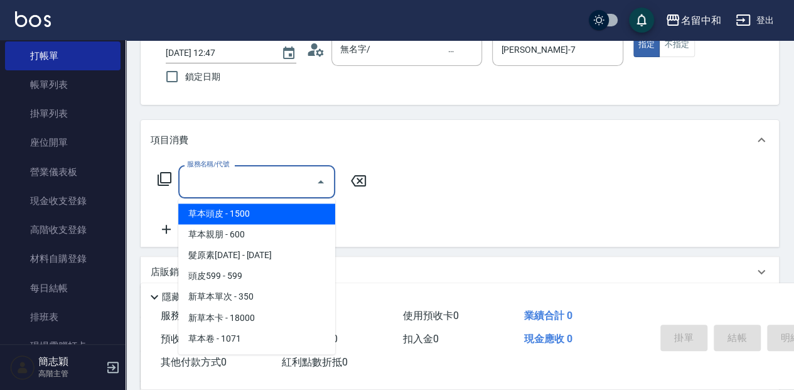
click at [265, 188] on input "服務名稱/代號" at bounding box center [247, 182] width 127 height 22
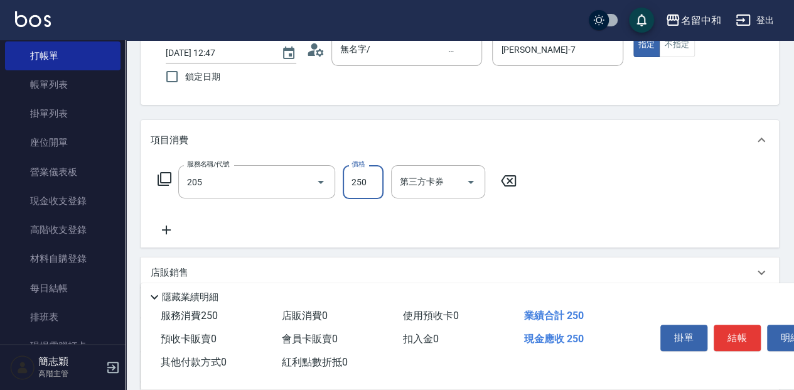
type input "洗髮(250)(205)"
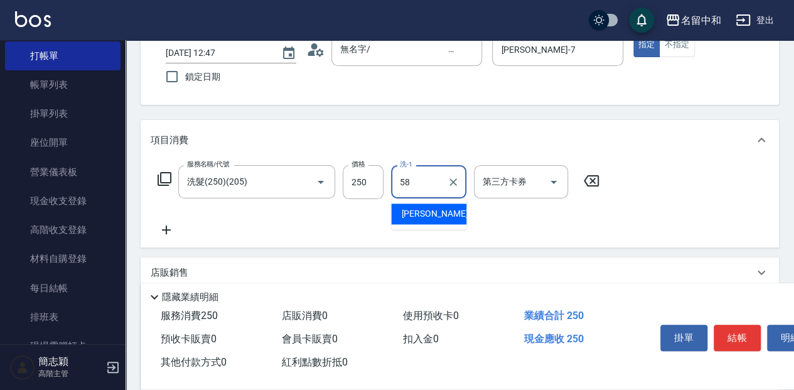
type input "莫娜-58"
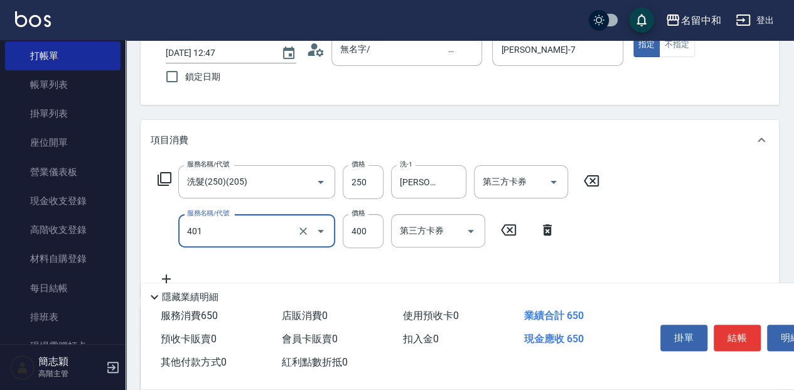
type input "剪髮(400)(401)"
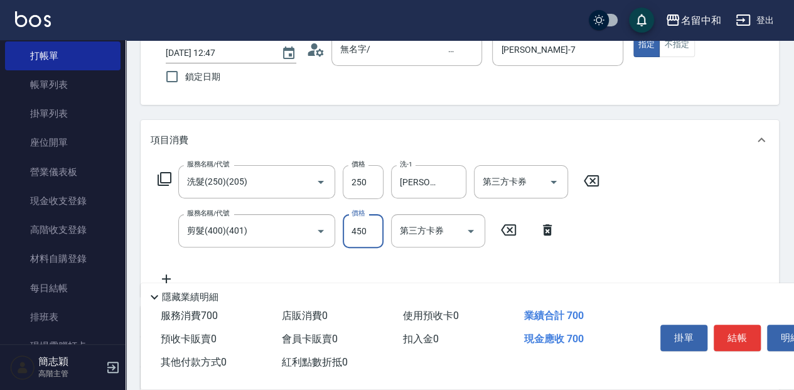
type input "450"
click at [732, 337] on button "結帳" at bounding box center [736, 337] width 47 height 26
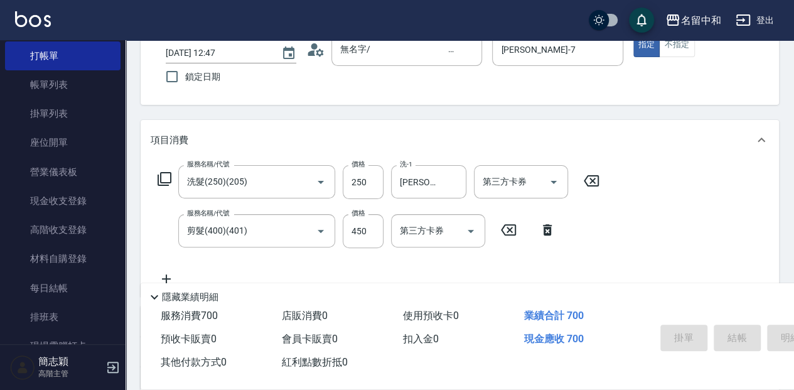
type input "2025/09/17 13:22"
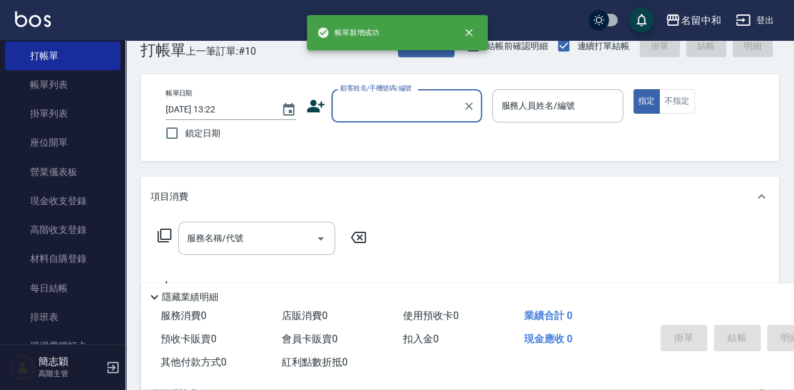
scroll to position [41, 0]
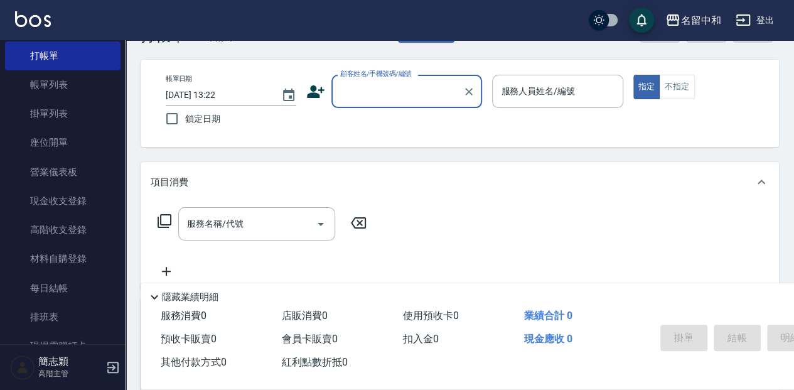
click at [365, 99] on input "顧客姓名/手機號碼/編號" at bounding box center [397, 91] width 120 height 22
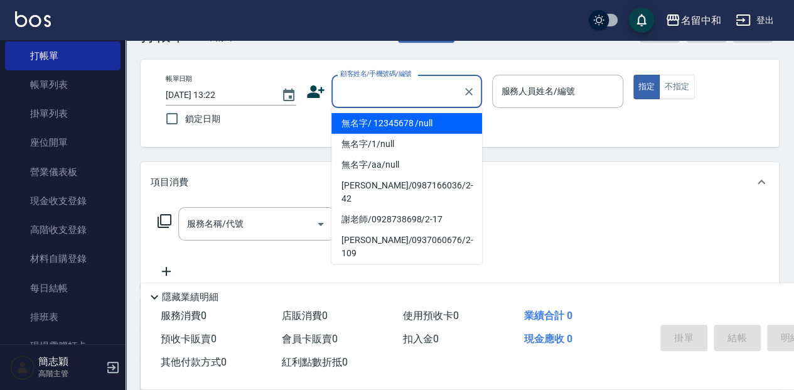
click at [377, 122] on li "無名字/ 12345678 /null" at bounding box center [406, 123] width 151 height 21
type input "無名字/ 12345678 /null"
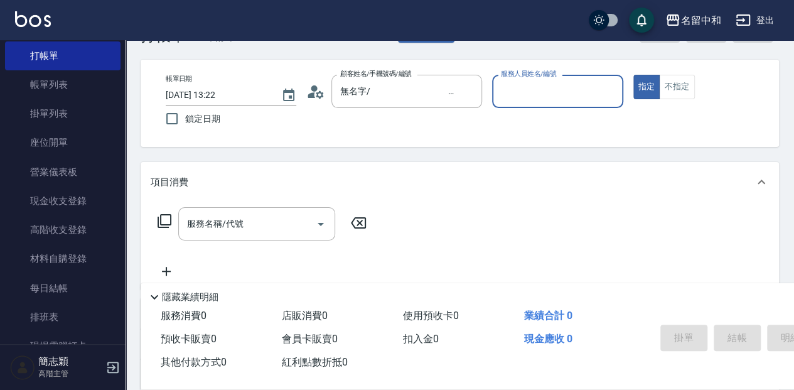
click at [536, 98] on input "服務人員姓名/編號" at bounding box center [556, 91] width 119 height 22
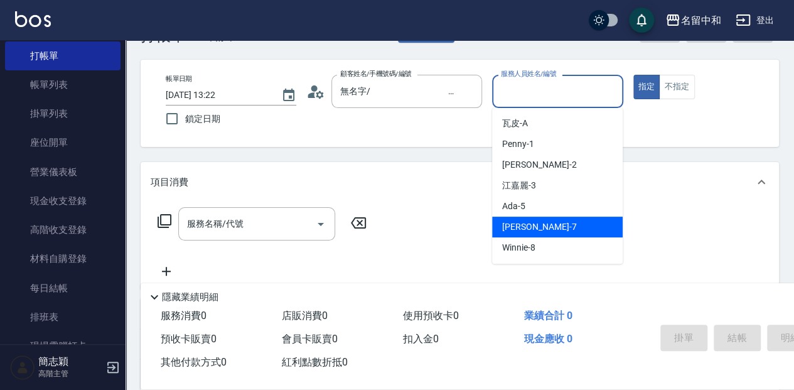
click at [553, 232] on div "Jessica -7" at bounding box center [557, 226] width 130 height 21
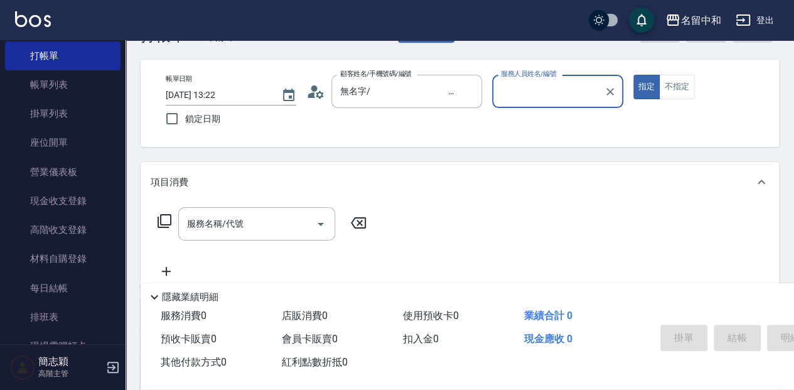
type input "Jessica-7"
click at [681, 82] on button "不指定" at bounding box center [676, 87] width 35 height 24
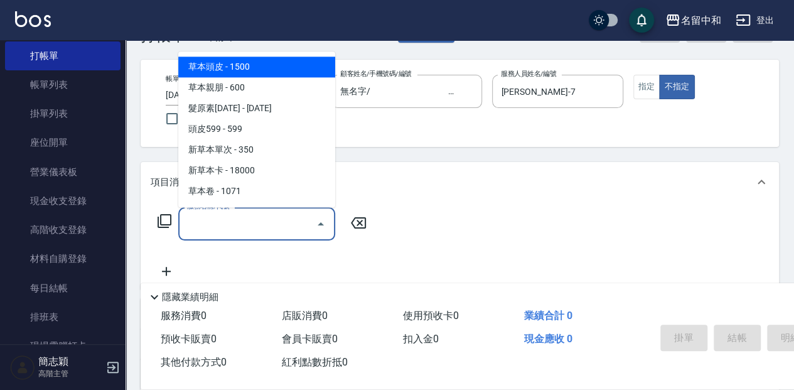
drag, startPoint x: 263, startPoint y: 233, endPoint x: 555, endPoint y: 241, distance: 291.2
click at [267, 231] on input "服務名稱/代號" at bounding box center [247, 224] width 127 height 22
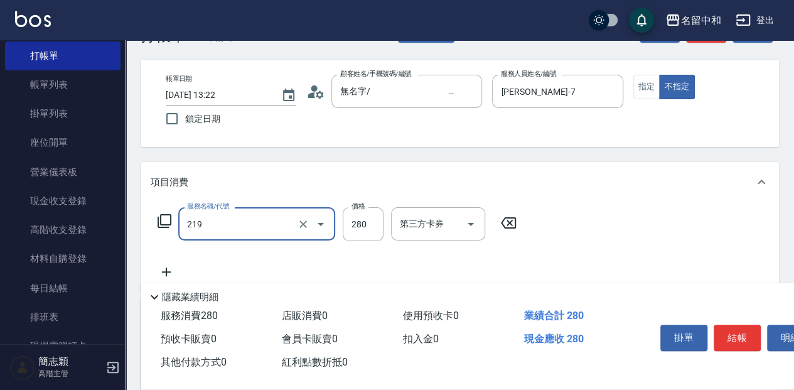
type input "洗髮280(219)"
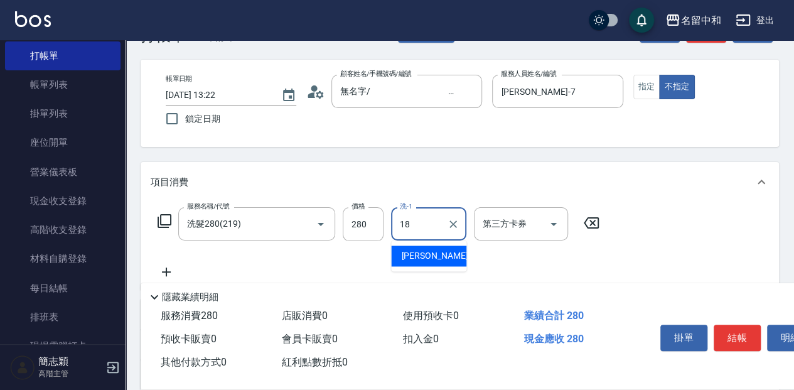
type input "沛岑-18"
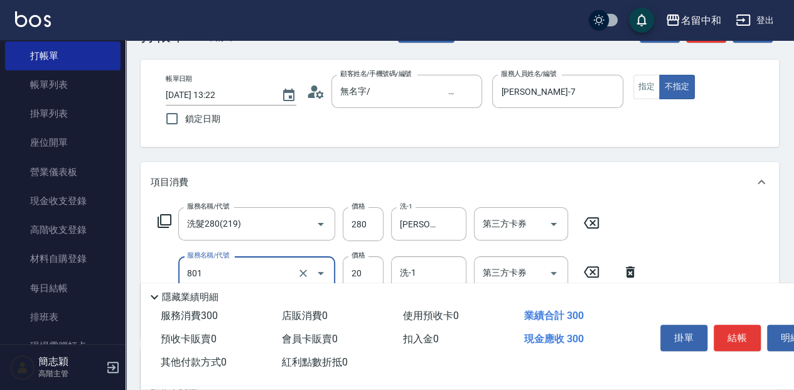
type input "潤絲20(801)"
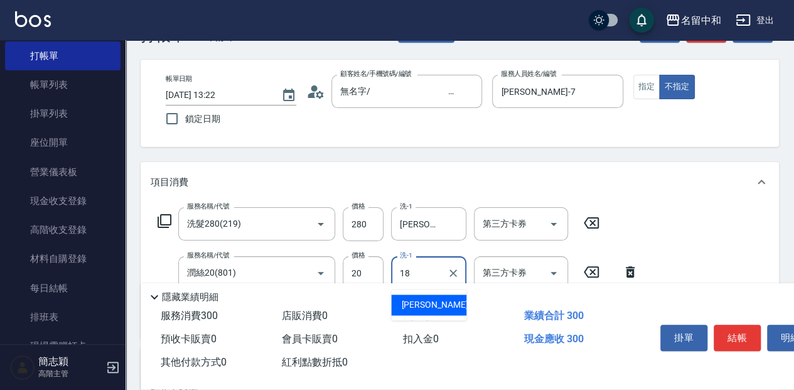
type input "沛岑-18"
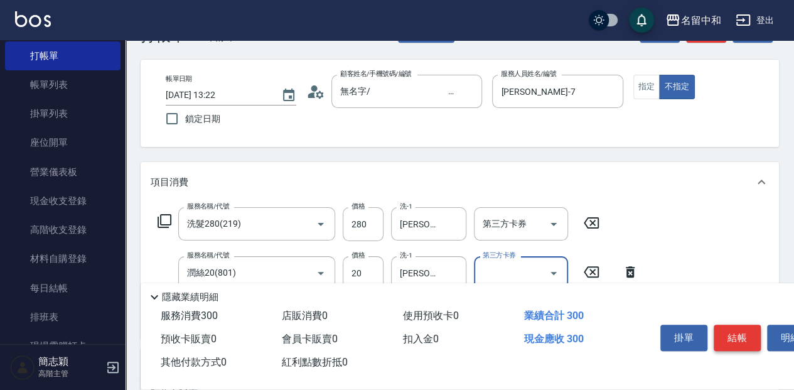
click at [734, 341] on button "結帳" at bounding box center [736, 337] width 47 height 26
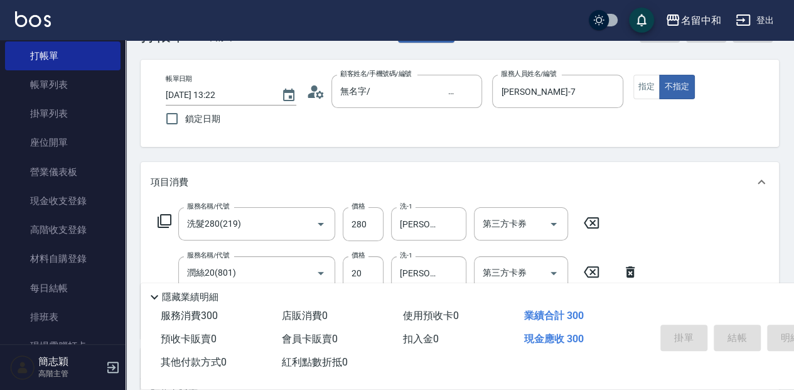
type input "2025/09/17 13:28"
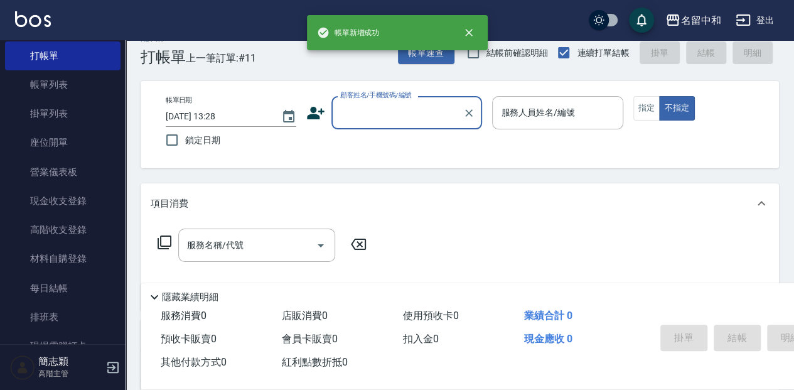
scroll to position [0, 0]
